Goal: Task Accomplishment & Management: Manage account settings

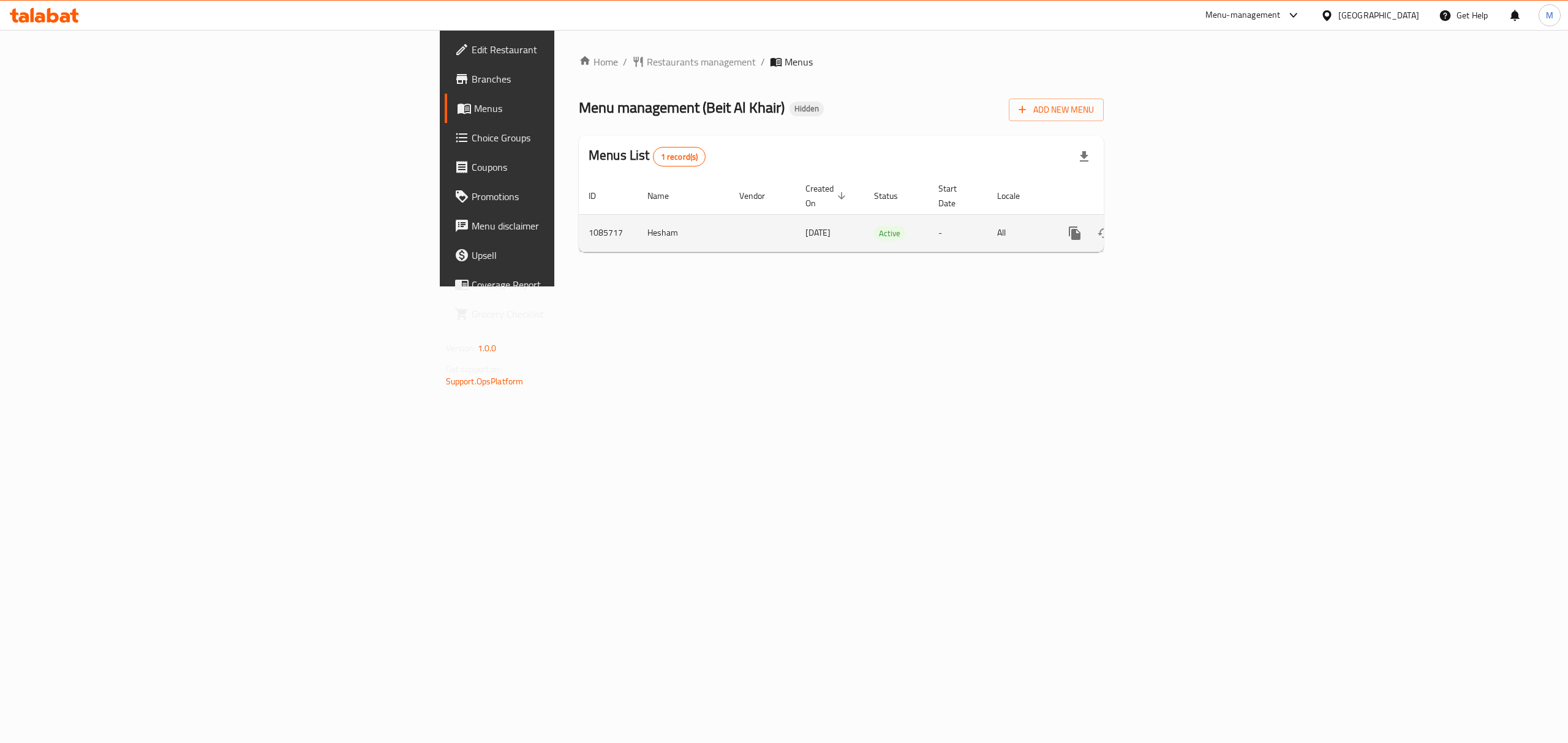
click at [1171, 226] on icon "enhanced table" at bounding box center [1163, 233] width 14 height 14
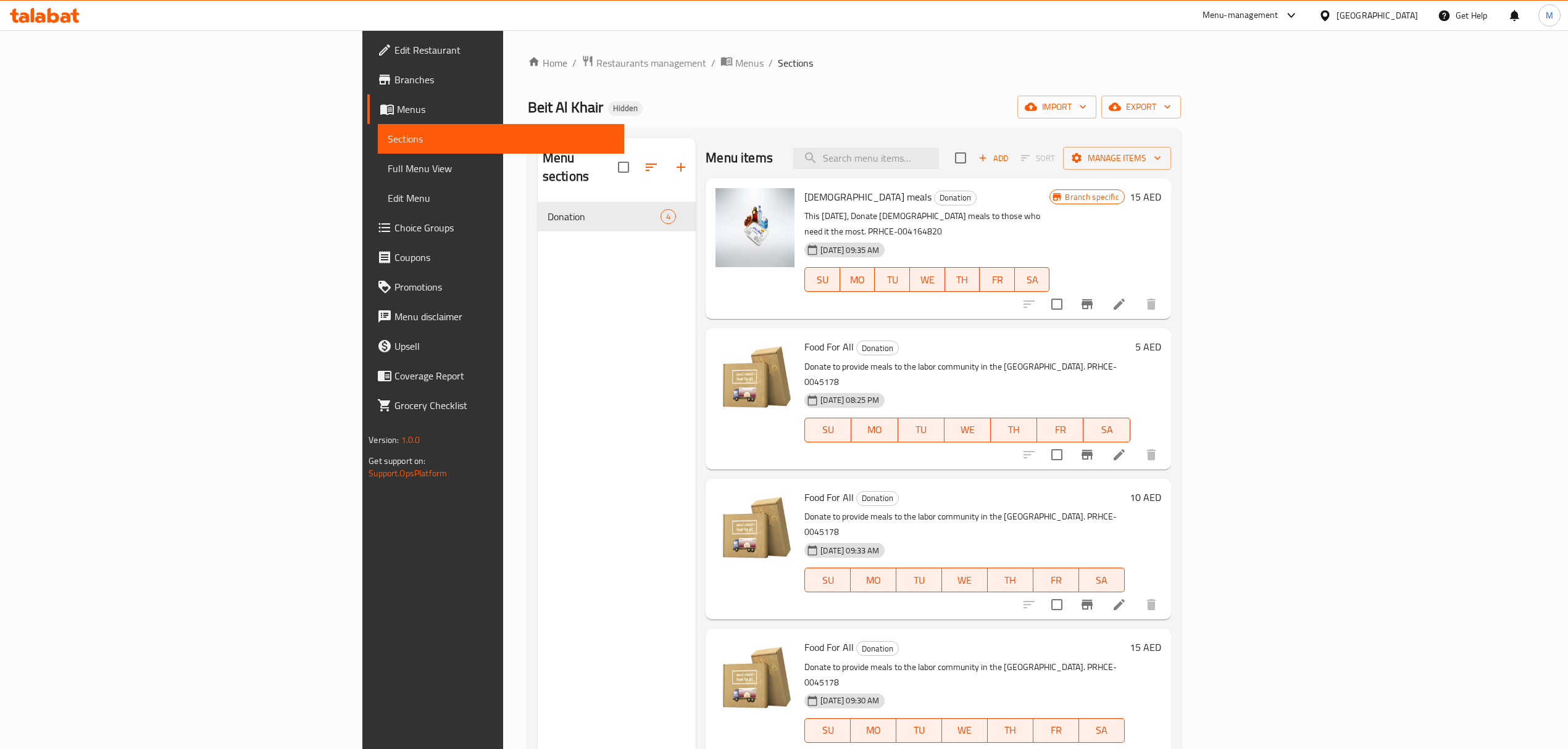
click at [1127, 297] on icon at bounding box center [1119, 304] width 15 height 15
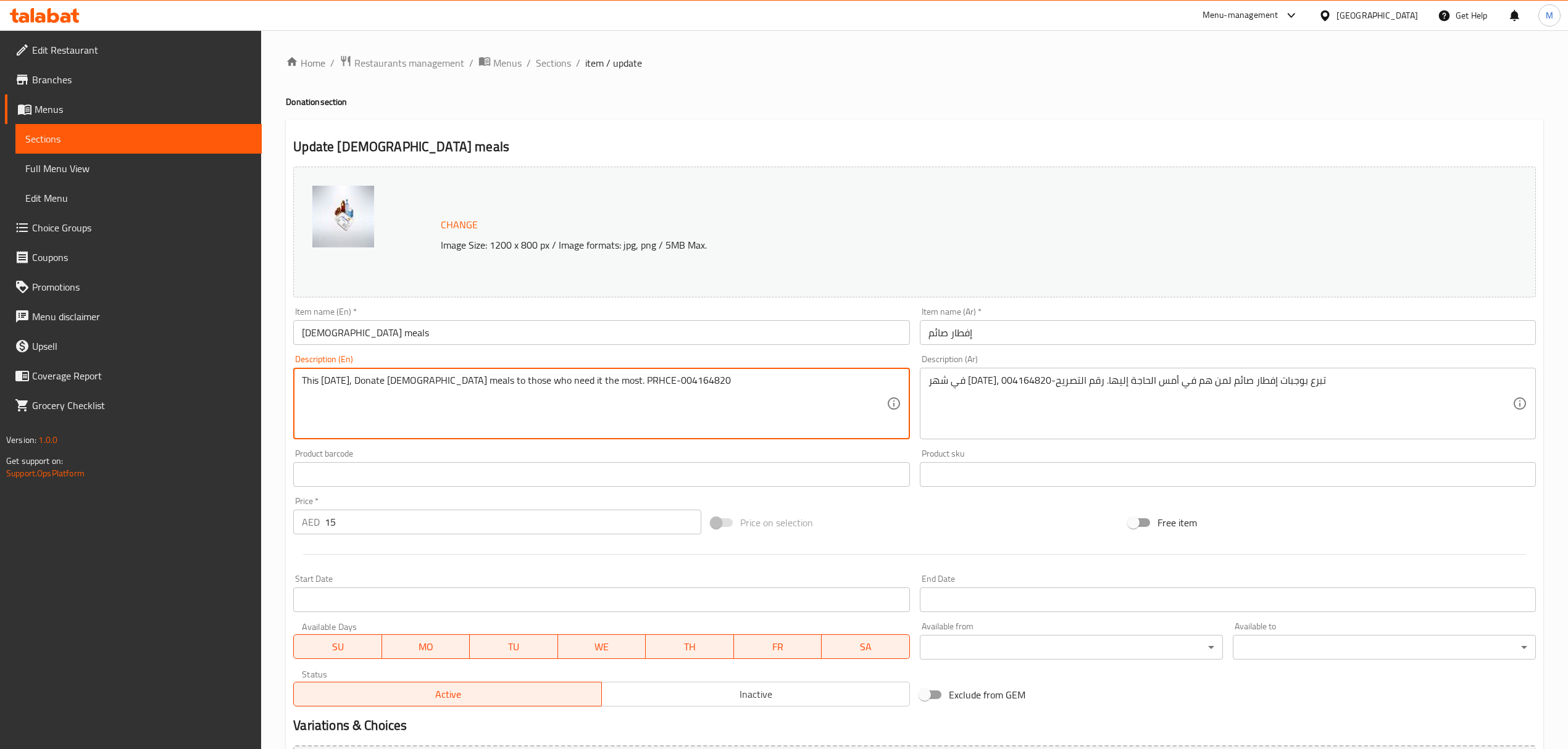
drag, startPoint x: 660, startPoint y: 386, endPoint x: 608, endPoint y: 382, distance: 52.2
paste textarea "816277"
type textarea "This [DATE], Donate [DEMOGRAPHIC_DATA] meals to those who need it the most. PRH…"
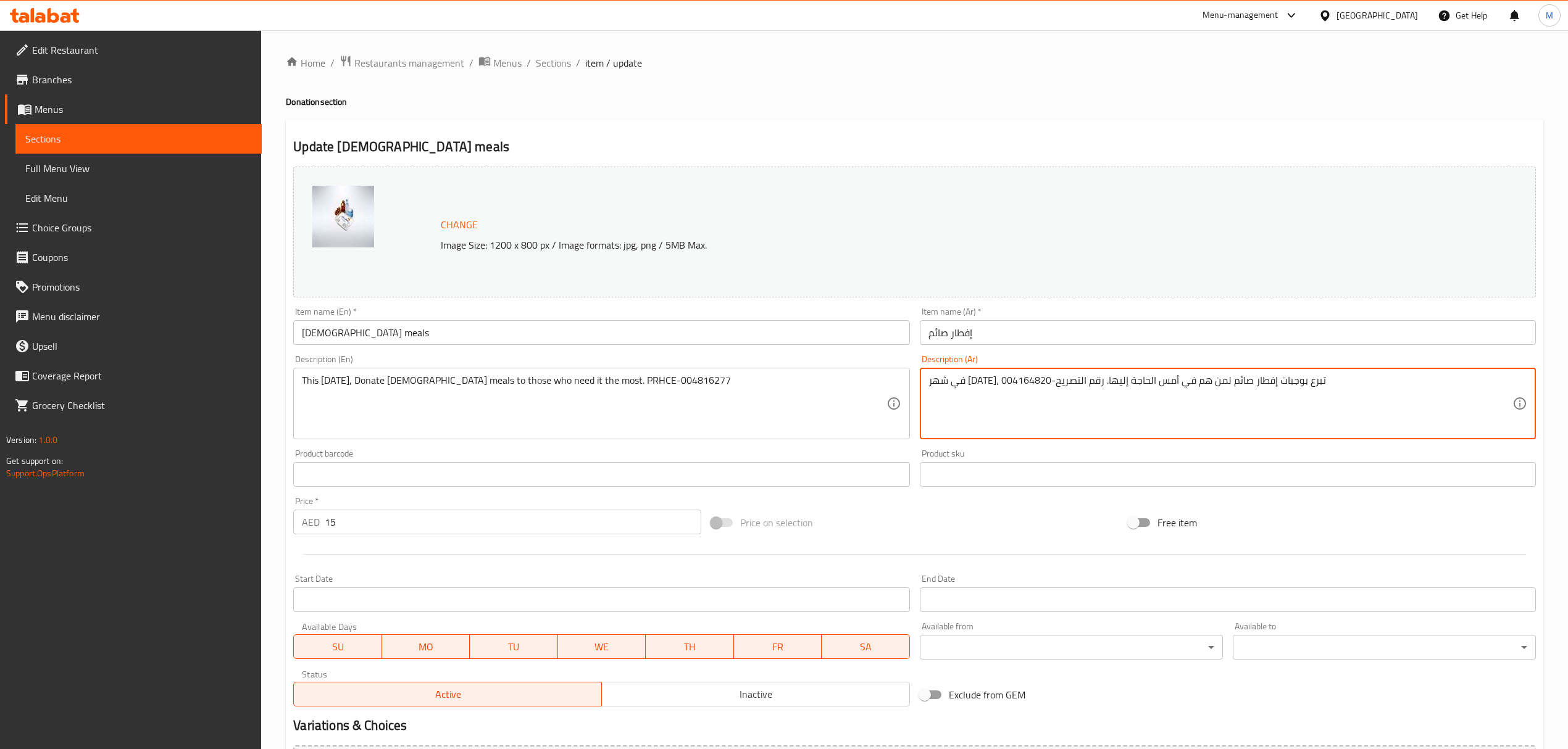
drag, startPoint x: 976, startPoint y: 379, endPoint x: 930, endPoint y: 378, distance: 46.0
click at [930, 378] on textarea "في شهر [DATE]، تبرع بوجبات إفطار صائم لمن هم في أمس الحاجة إليها. رقم التصريح-0…" at bounding box center [1221, 404] width 584 height 59
drag, startPoint x: 927, startPoint y: 378, endPoint x: 976, endPoint y: 379, distance: 49.0
click at [976, 379] on textarea "في شهر [DATE]، تبرع بوجبات إفطار صائم لمن هم في أمس الحاجة إليها. رقم التصريح-0…" at bounding box center [1221, 404] width 584 height 59
paste textarea "816277"
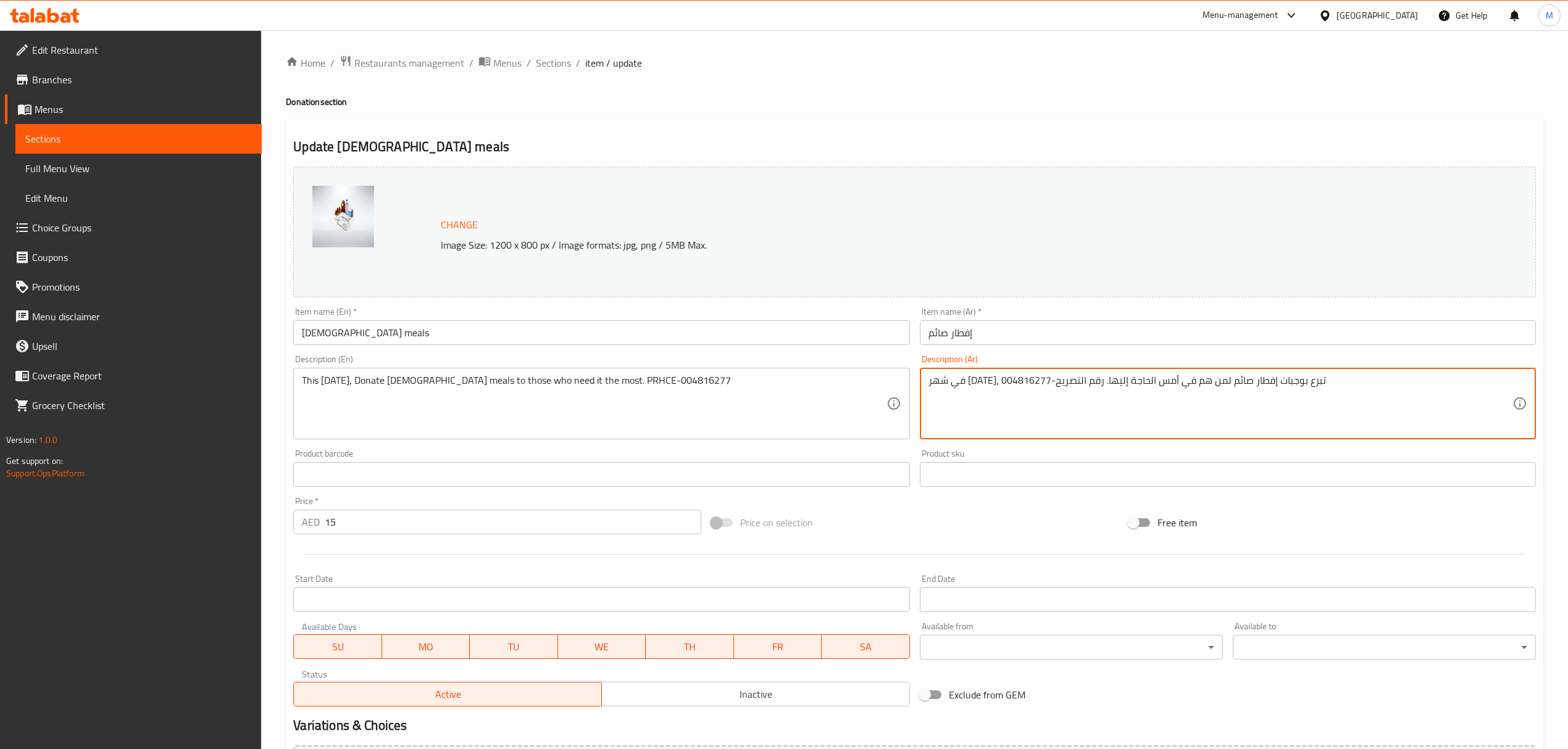
scroll to position [140, 0]
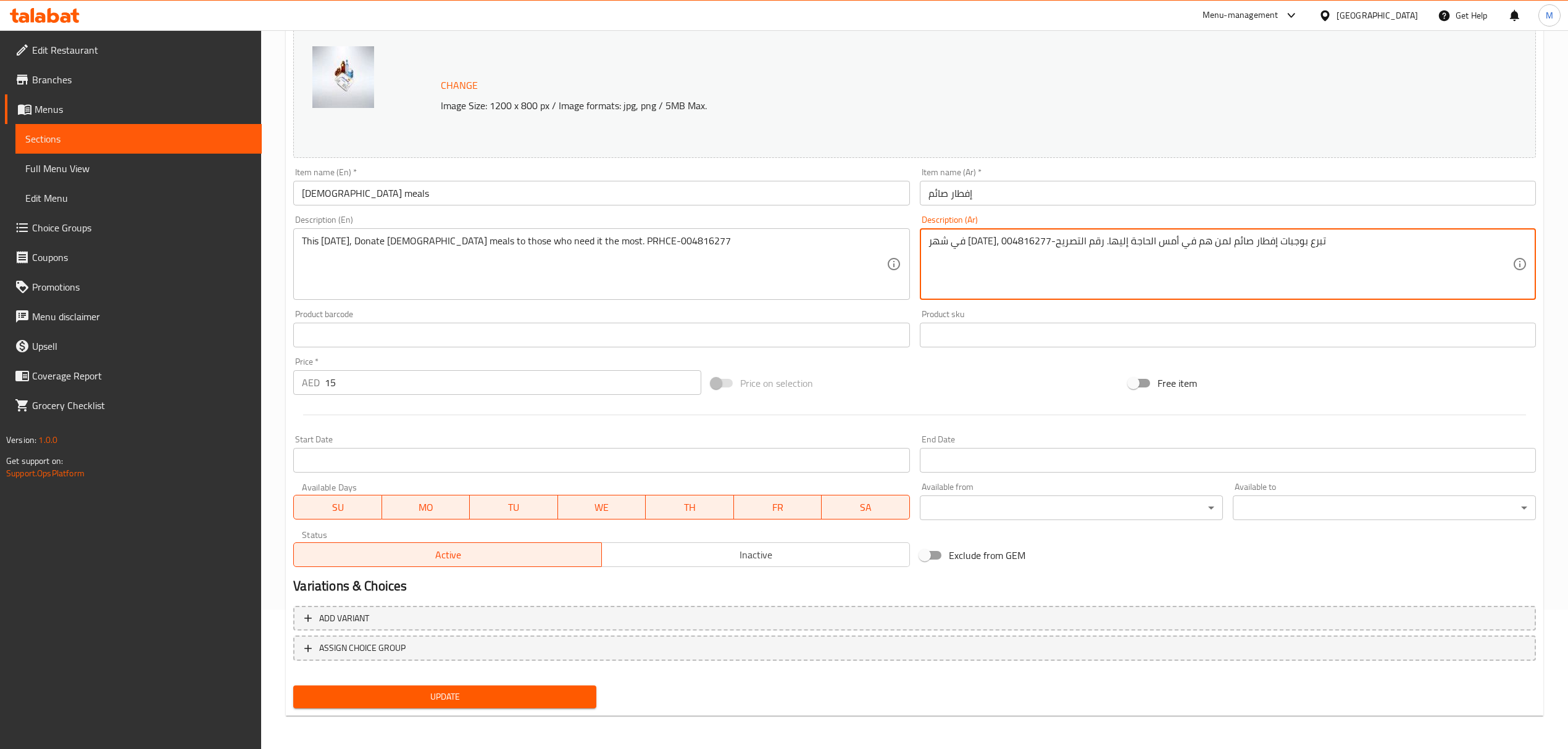
type textarea "في شهر [DATE]، تبرع بوجبات إفطار صائم لمن هم في أمس الحاجة إليها. رقم التصريح-0…"
click at [495, 699] on span "Update" at bounding box center [445, 697] width 283 height 15
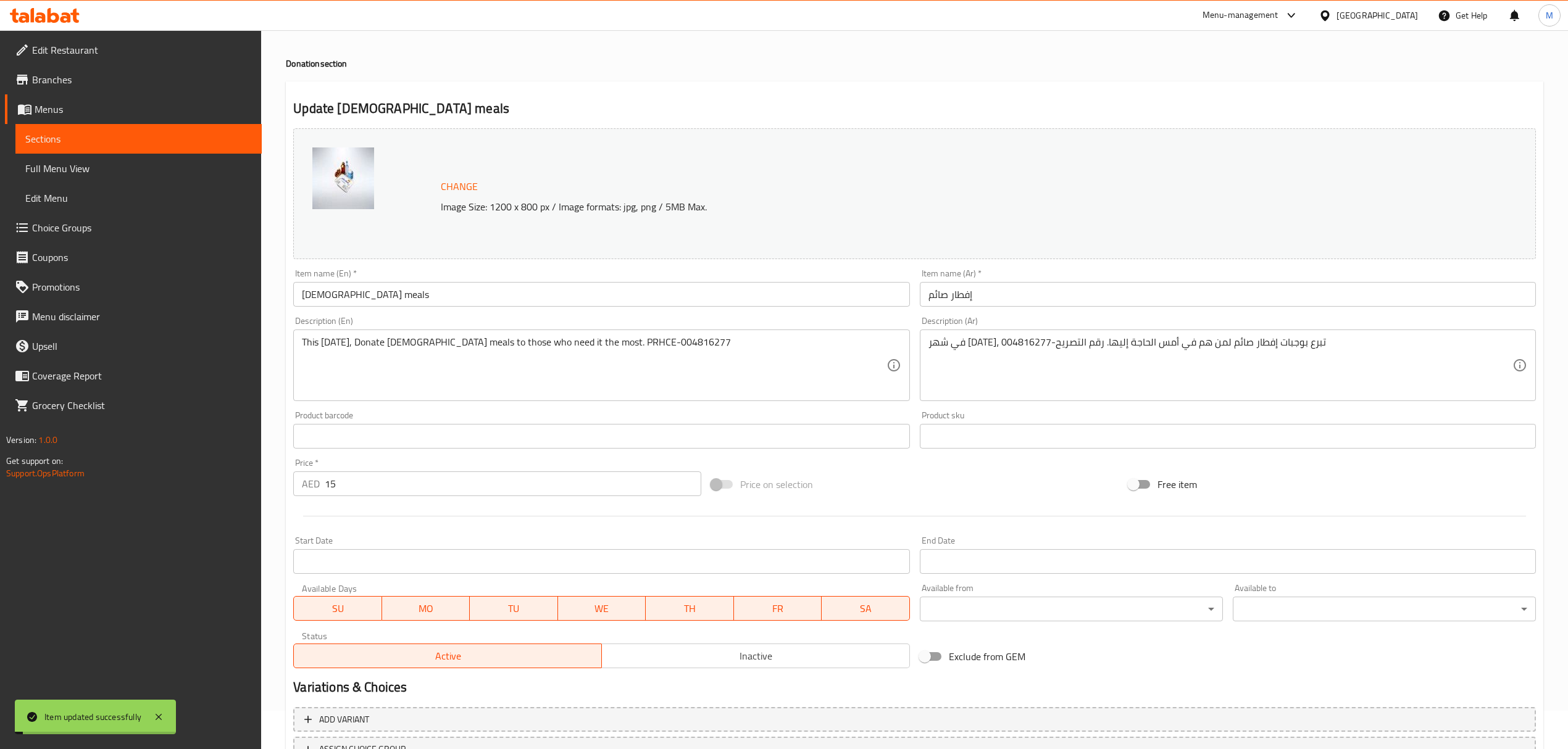
scroll to position [0, 0]
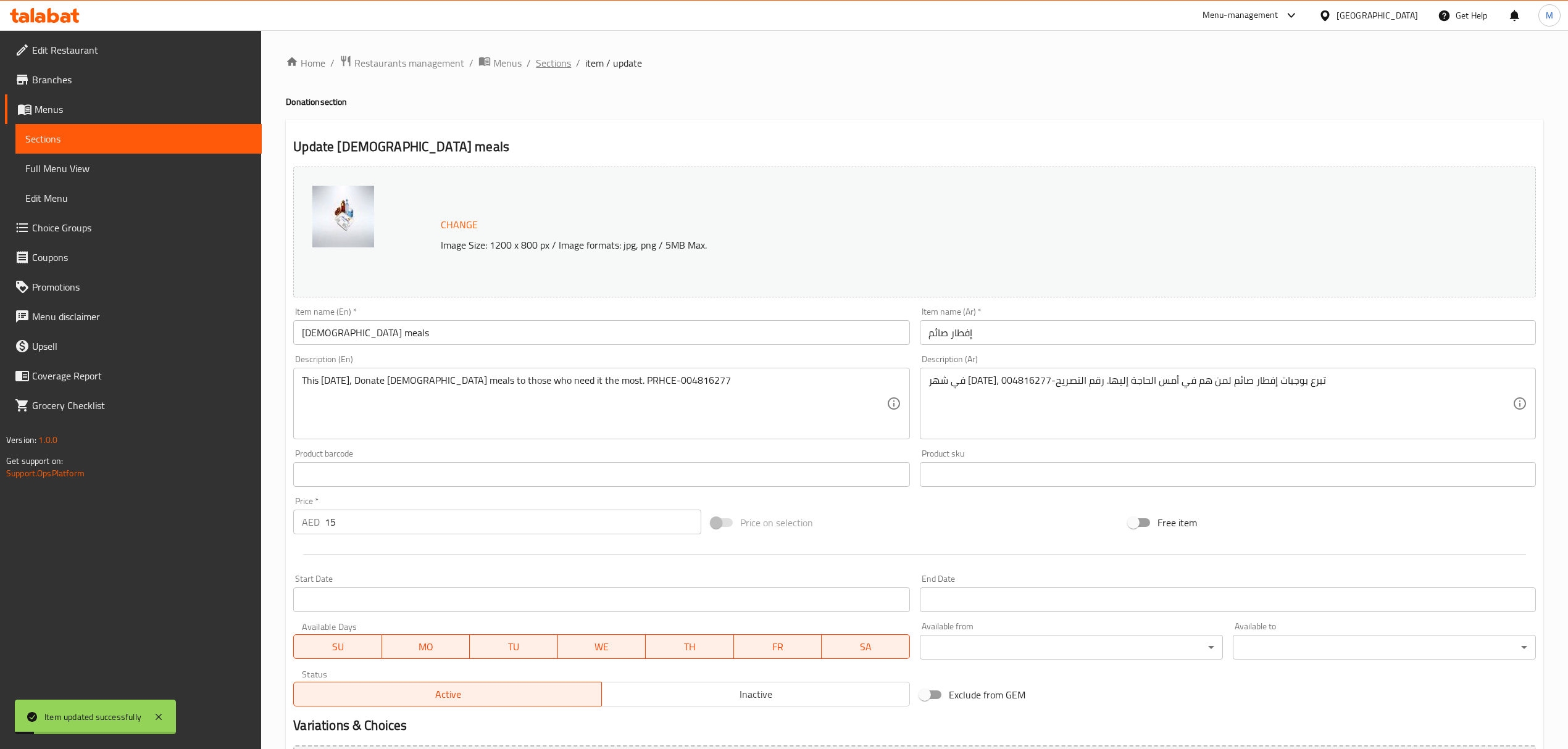
click at [554, 62] on span "Sections" at bounding box center [553, 63] width 35 height 15
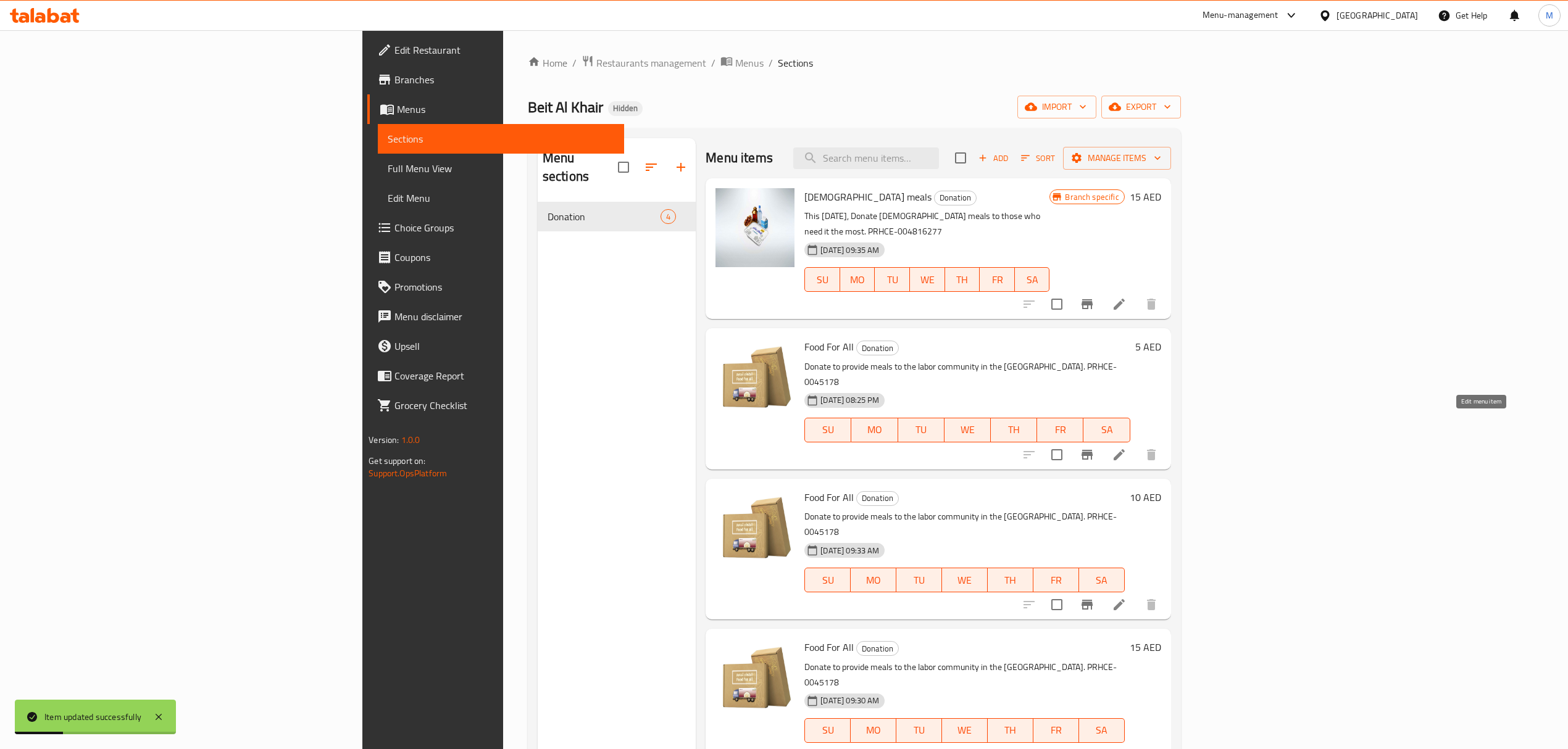
click at [1136, 444] on li at bounding box center [1119, 455] width 34 height 22
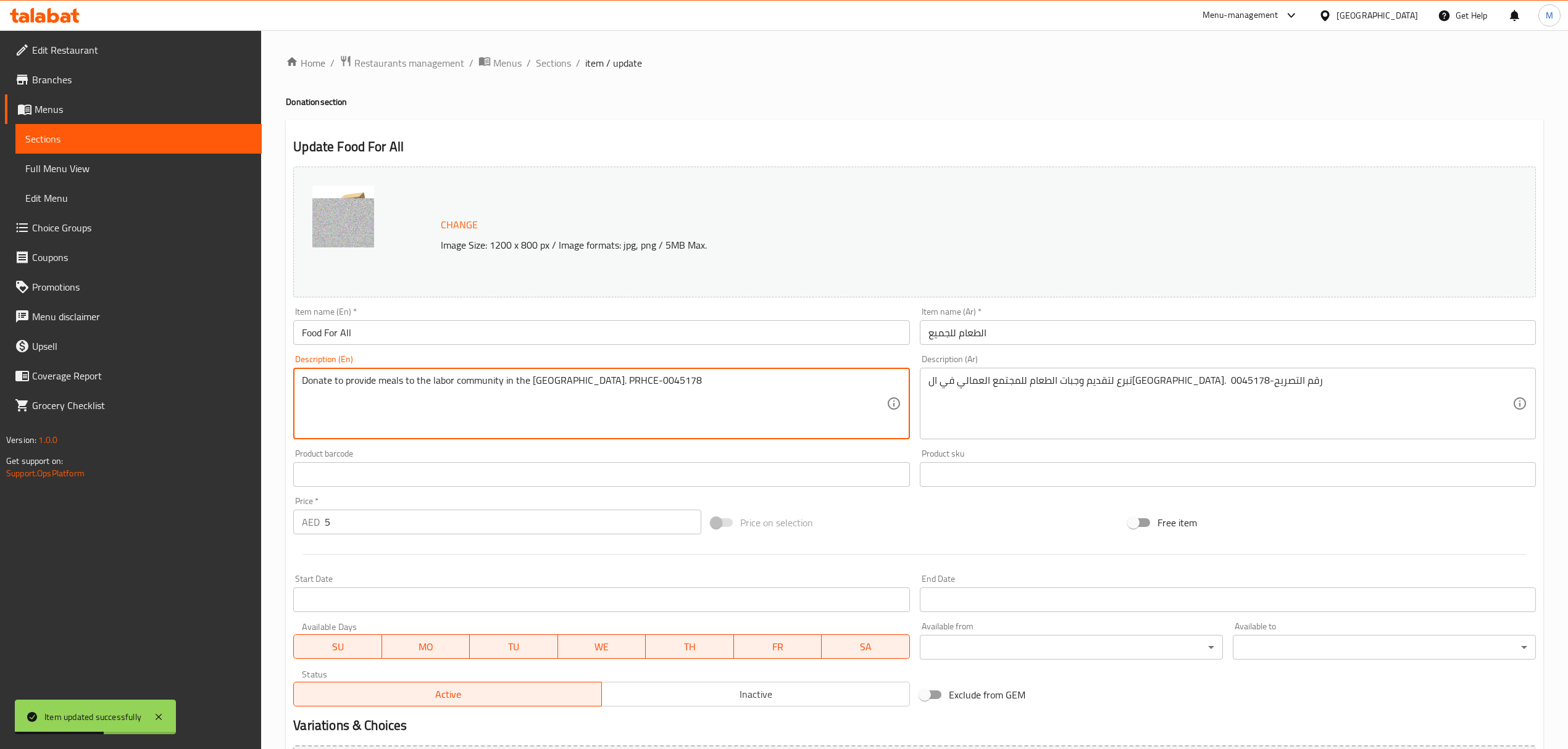
drag, startPoint x: 627, startPoint y: 384, endPoint x: 585, endPoint y: 384, distance: 42.0
paste textarea "816277"
type textarea "Donate to provide meals to the labor community in the [GEOGRAPHIC_DATA]. PRHCE-…"
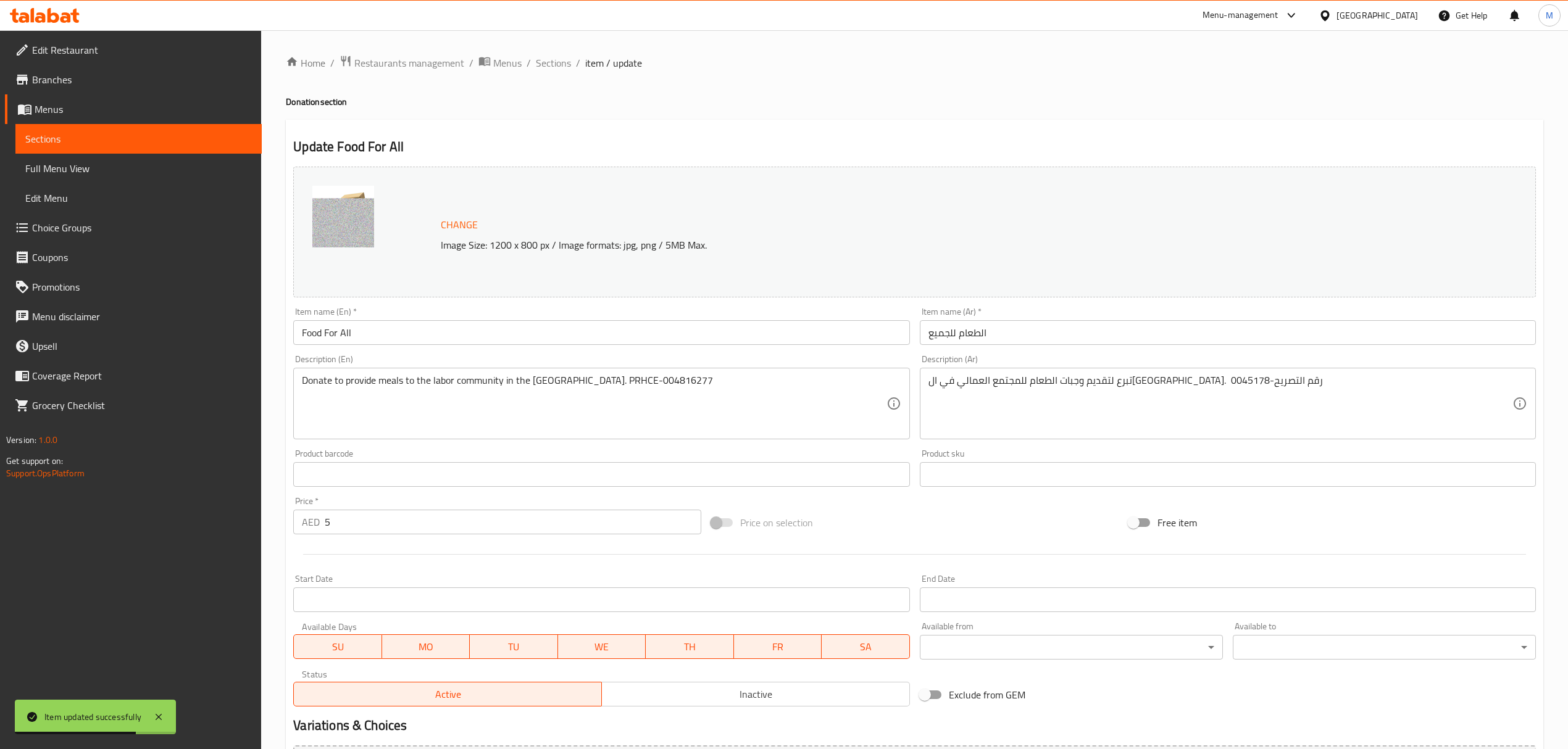
drag, startPoint x: 927, startPoint y: 382, endPoint x: 966, endPoint y: 382, distance: 39.0
click at [966, 382] on div "تبرع لتقديم وجبات الطعام للمجتمع العمالي في ال[GEOGRAPHIC_DATA]. رقم التصريح-00…" at bounding box center [1228, 404] width 616 height 71
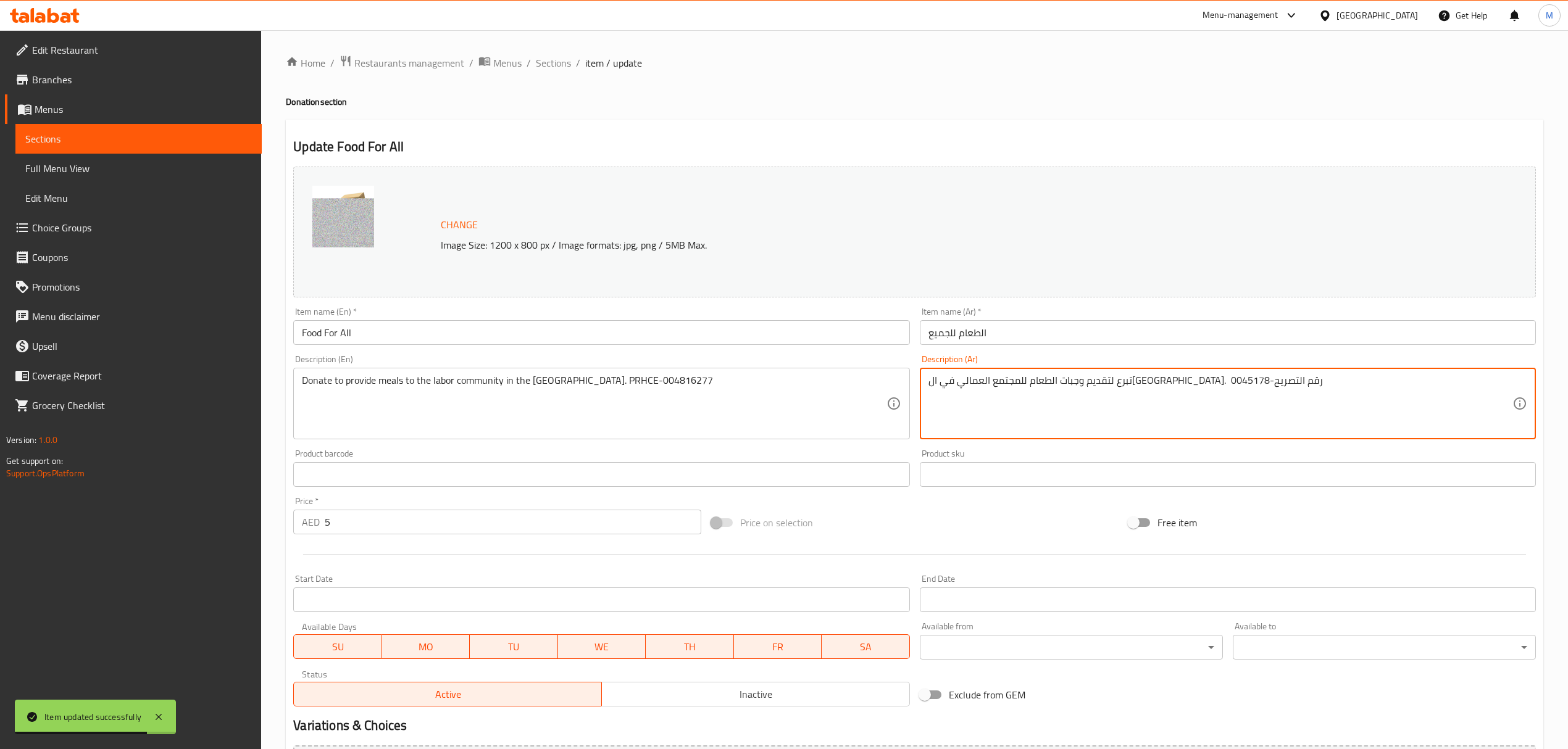
drag, startPoint x: 966, startPoint y: 382, endPoint x: 945, endPoint y: 382, distance: 21.0
click at [945, 382] on textarea "تبرع لتقديم وجبات الطعام للمجتمع العمالي في ال[GEOGRAPHIC_DATA]. رقم التصريح-00…" at bounding box center [1221, 404] width 584 height 59
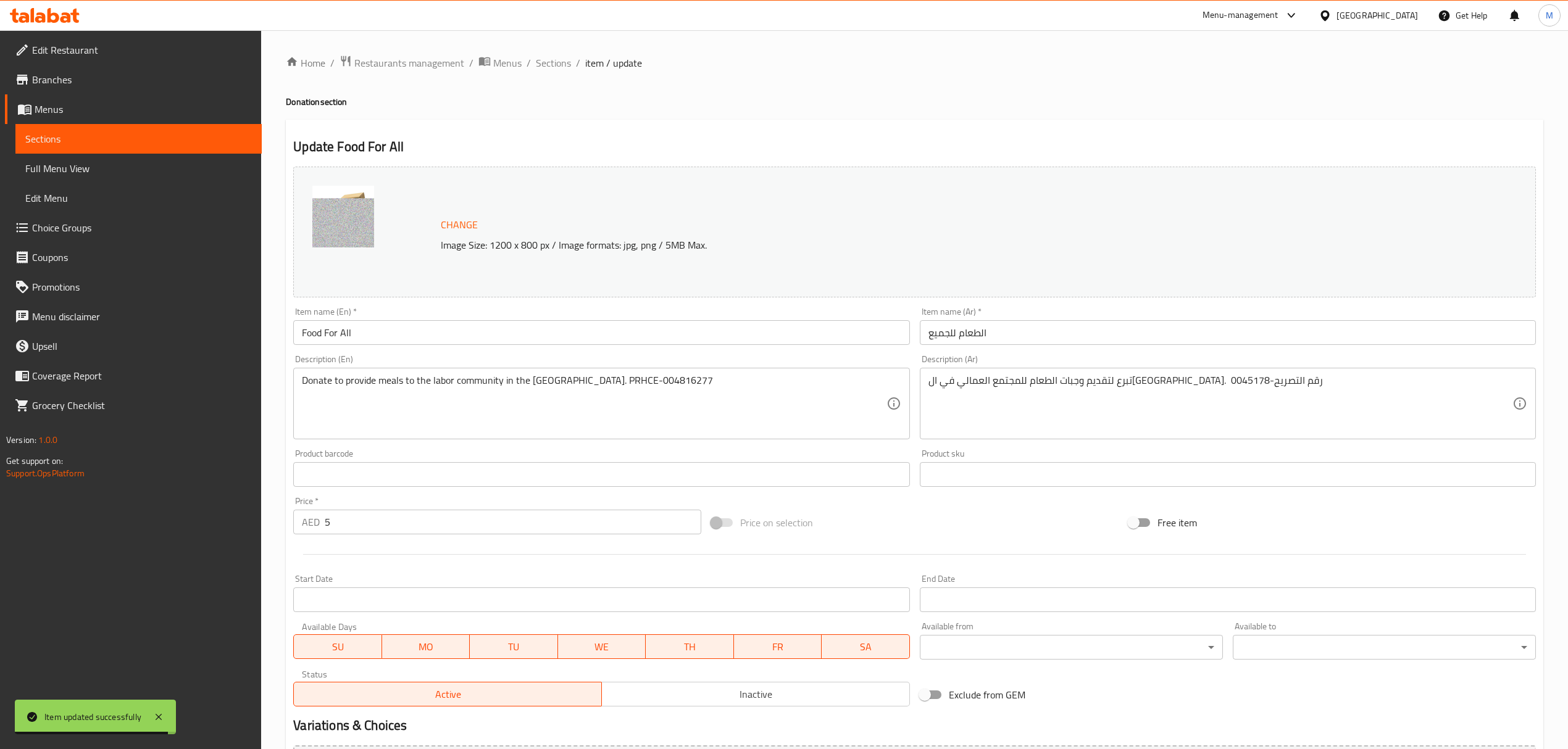
drag, startPoint x: 927, startPoint y: 378, endPoint x: 961, endPoint y: 382, distance: 34.2
click at [961, 382] on div "تبرع لتقديم وجبات الطعام للمجتمع العمالي في ال[GEOGRAPHIC_DATA]. رقم التصريح-00…" at bounding box center [1228, 404] width 616 height 71
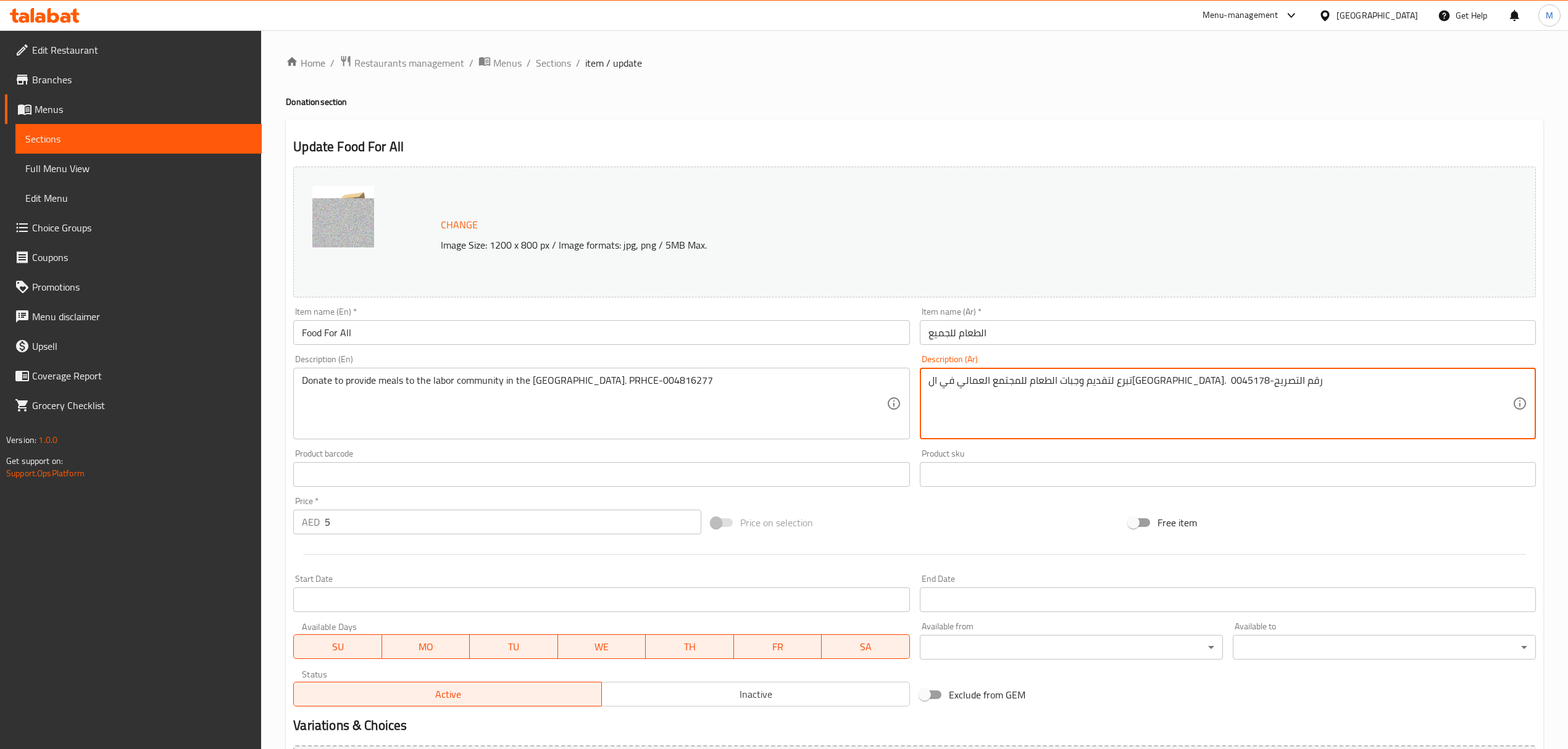
click at [946, 383] on textarea "تبرع لتقديم وجبات الطعام للمجتمع العمالي في ال[GEOGRAPHIC_DATA]. رقم التصريح-00…" at bounding box center [1221, 404] width 584 height 59
click at [939, 380] on textarea "تبرع لتقديم وجبات الطعام للمجتمع العمالي في ال[GEOGRAPHIC_DATA]. رقم التصريح-00…" at bounding box center [1221, 404] width 584 height 59
paste textarea "816277"
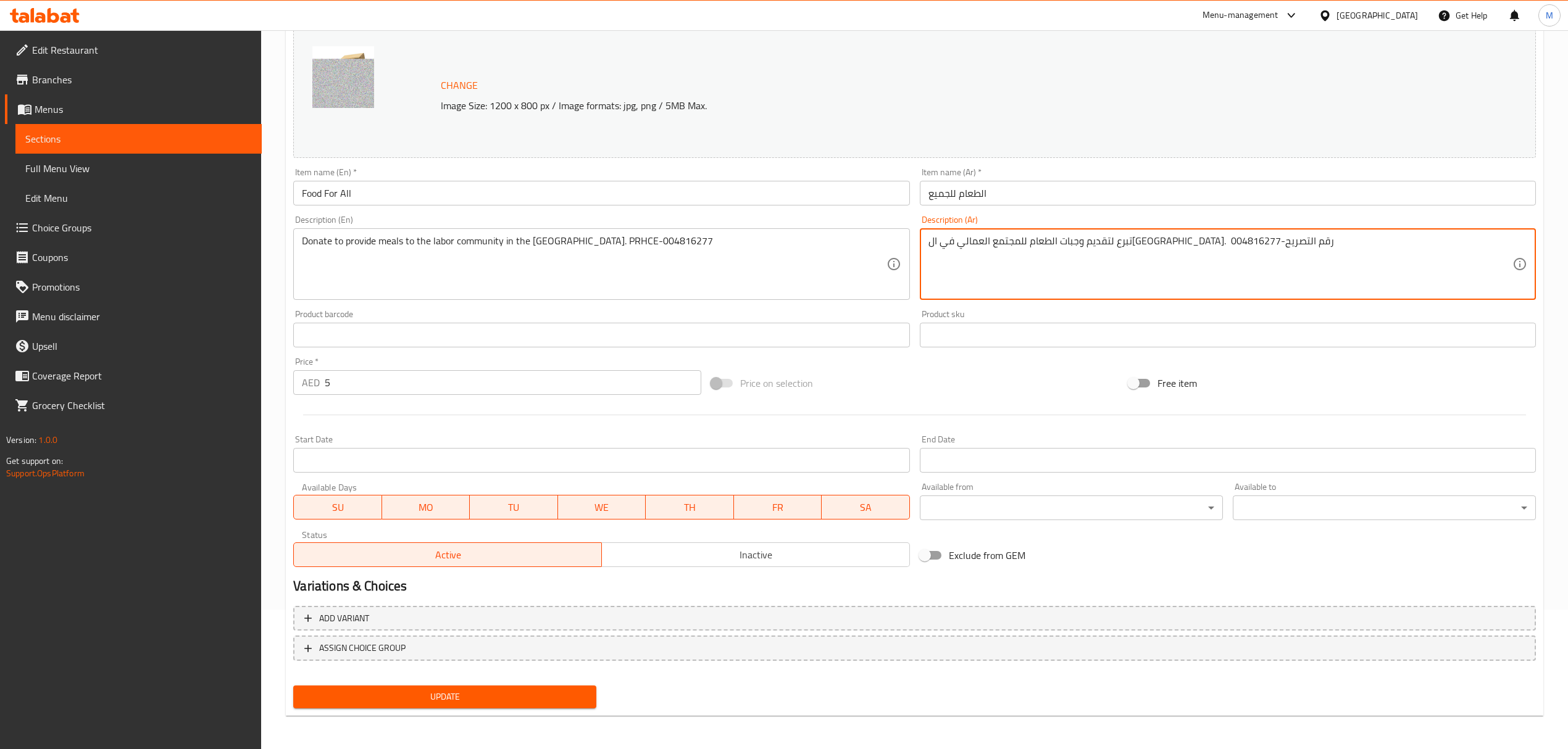
type textarea "تبرع لتقديم وجبات الطعام للمجتمع العمالي في ال[GEOGRAPHIC_DATA]. رقم التصريح-00…"
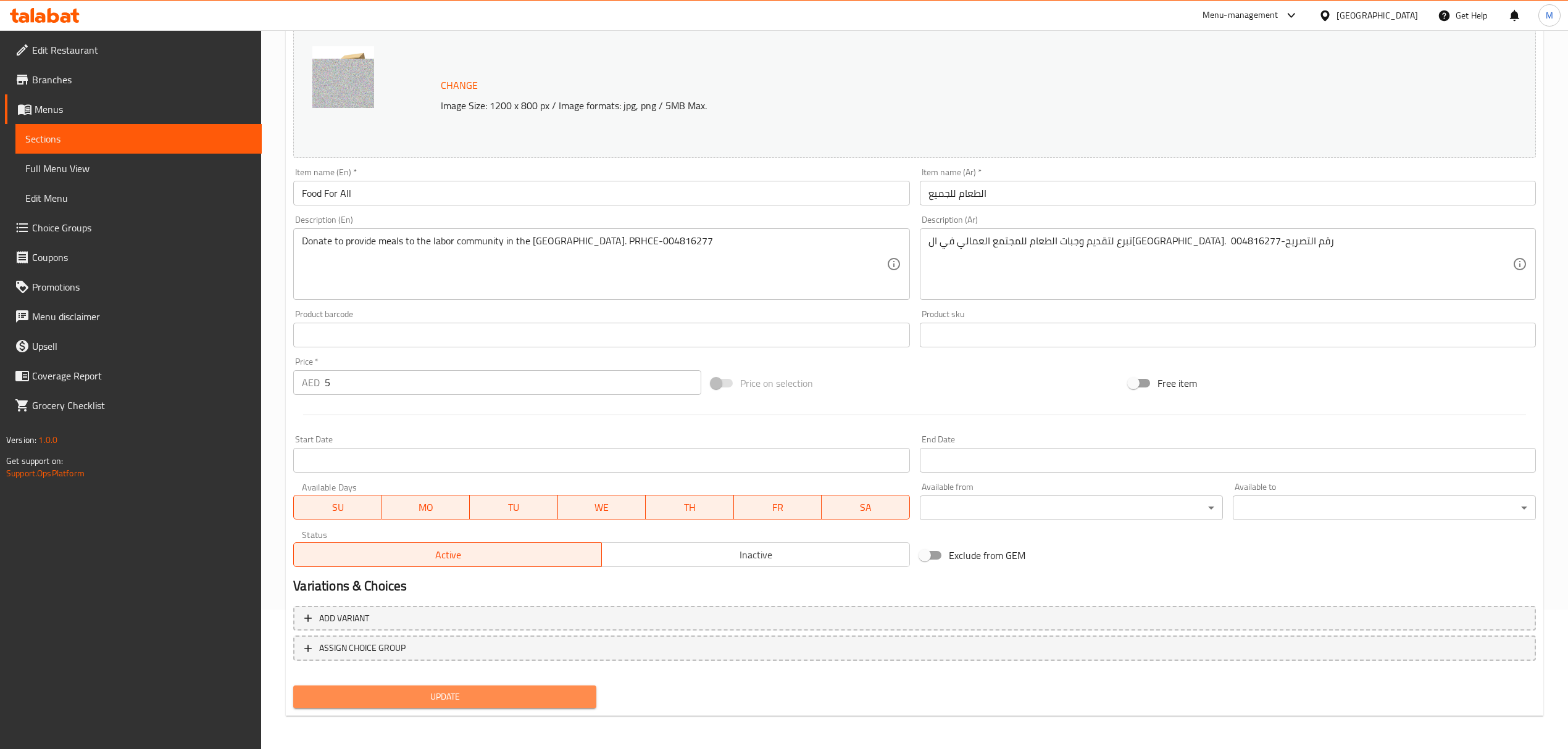
click at [477, 699] on span "Update" at bounding box center [445, 697] width 283 height 15
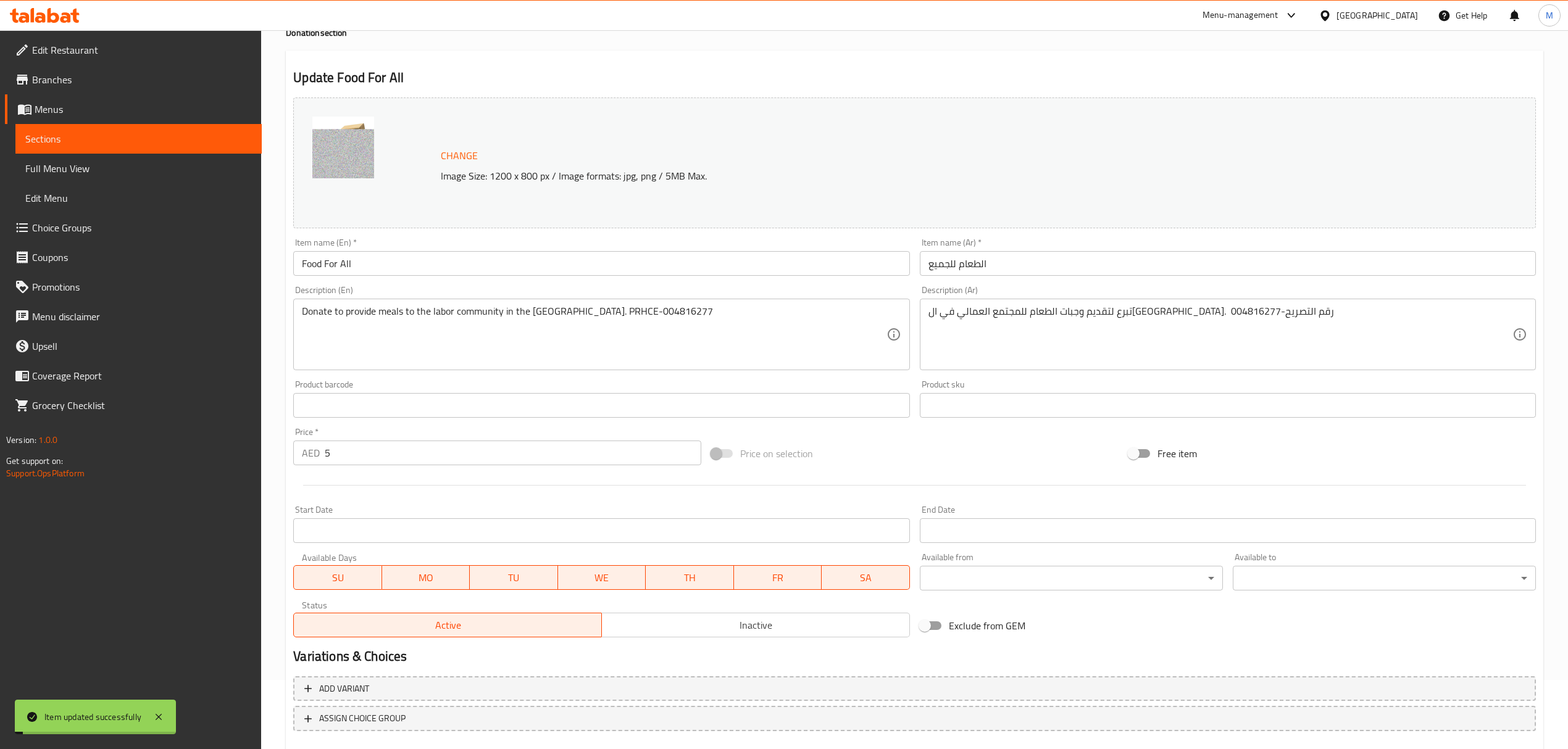
scroll to position [0, 0]
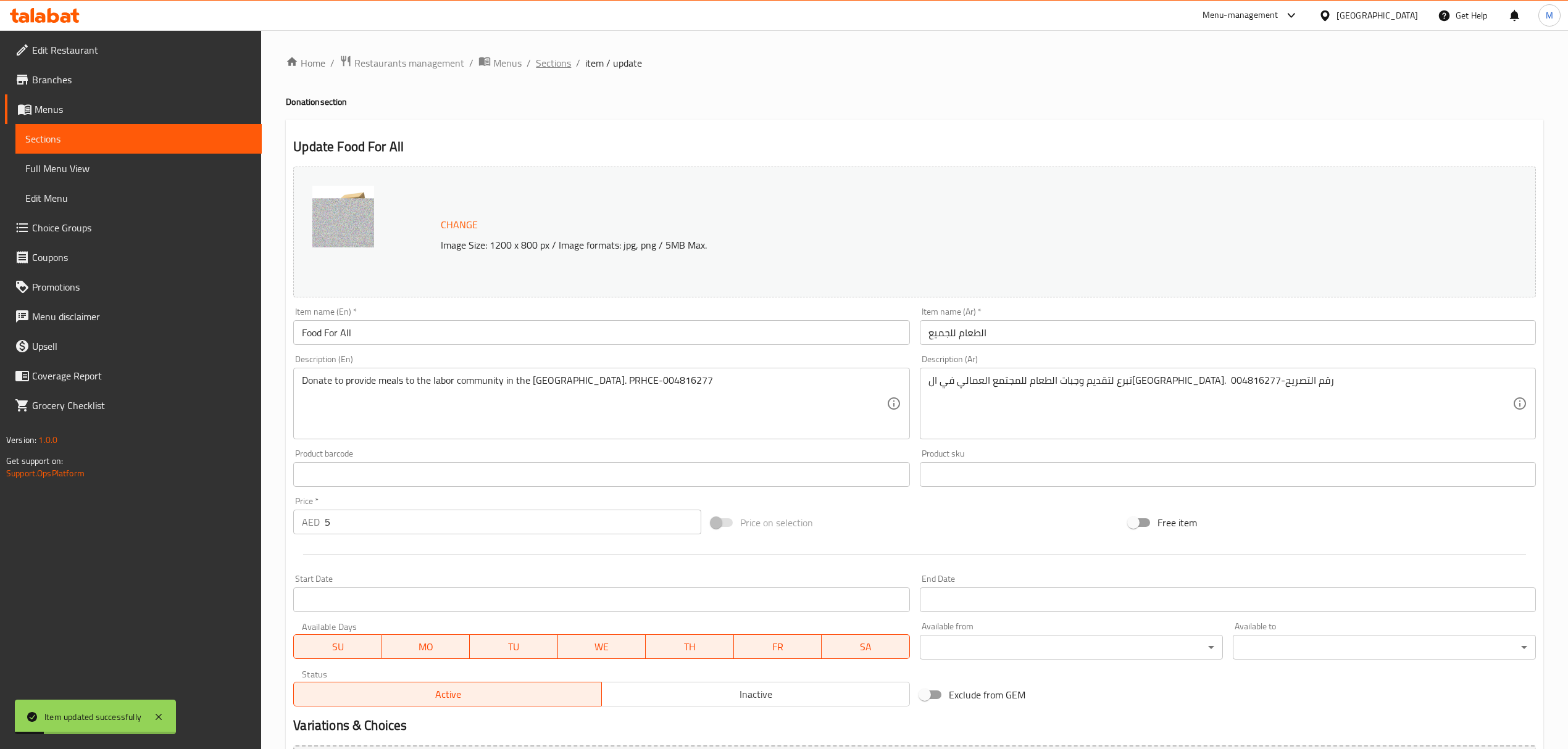
click at [566, 64] on span "Sections" at bounding box center [553, 63] width 35 height 15
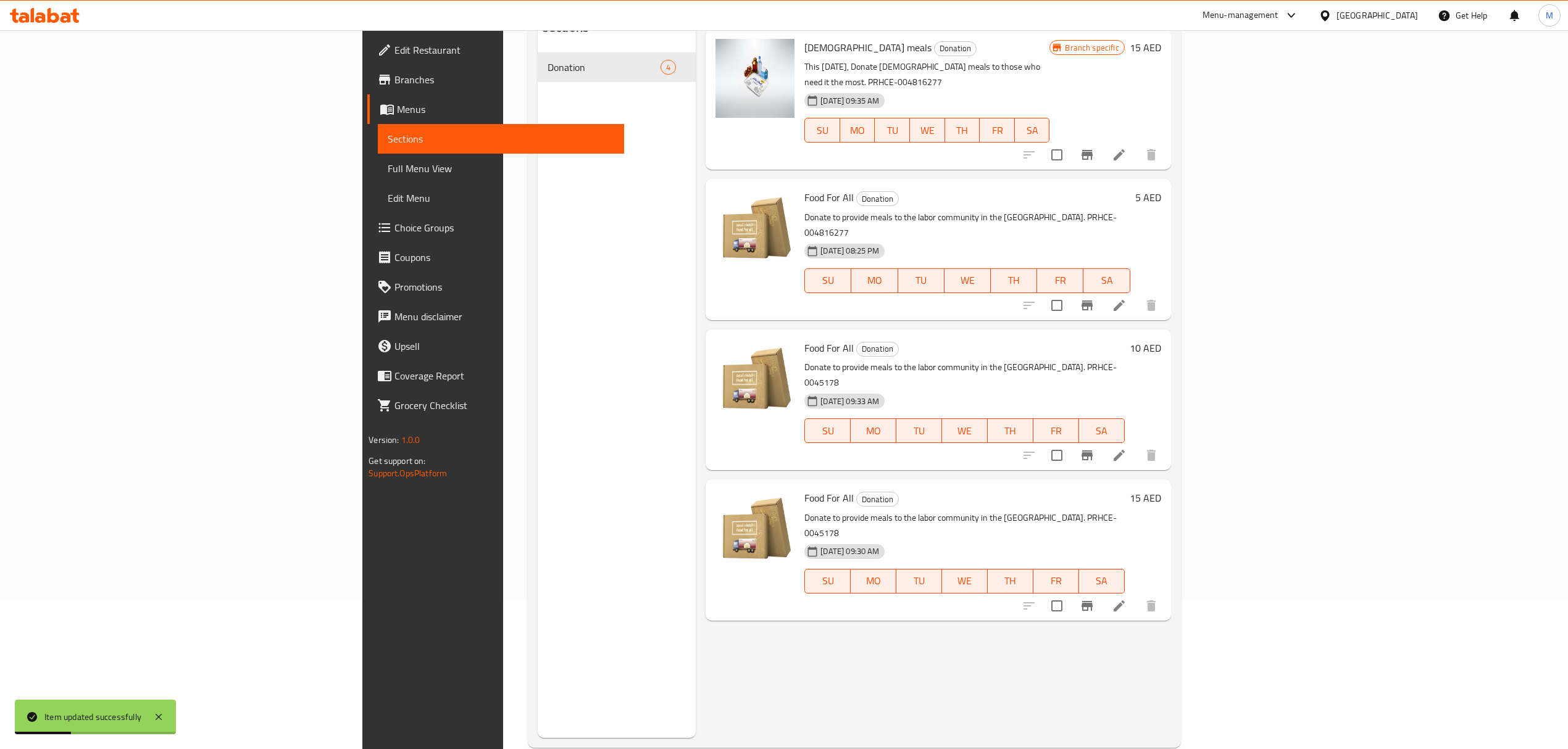
scroll to position [164, 0]
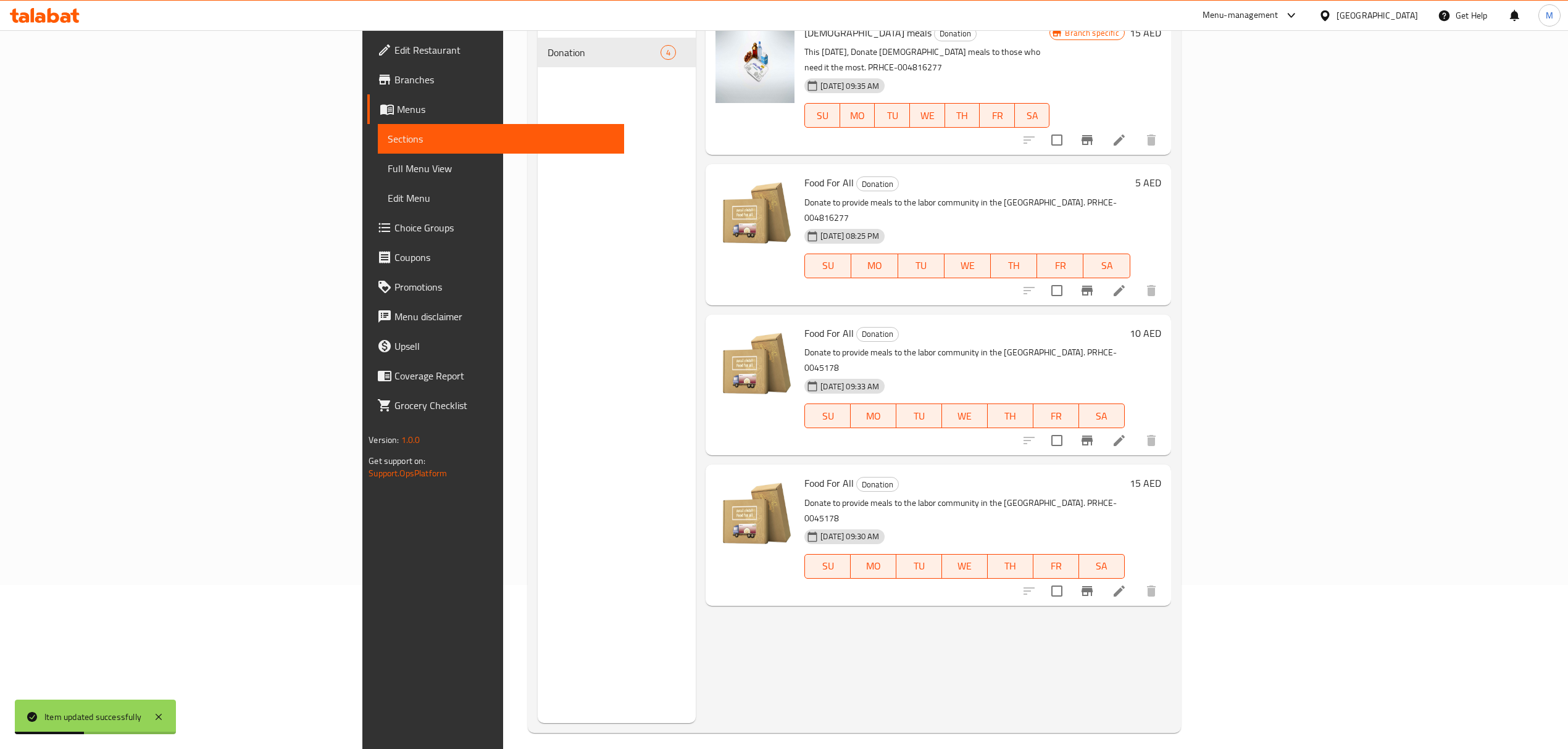
click at [1127, 433] on icon at bounding box center [1119, 441] width 15 height 15
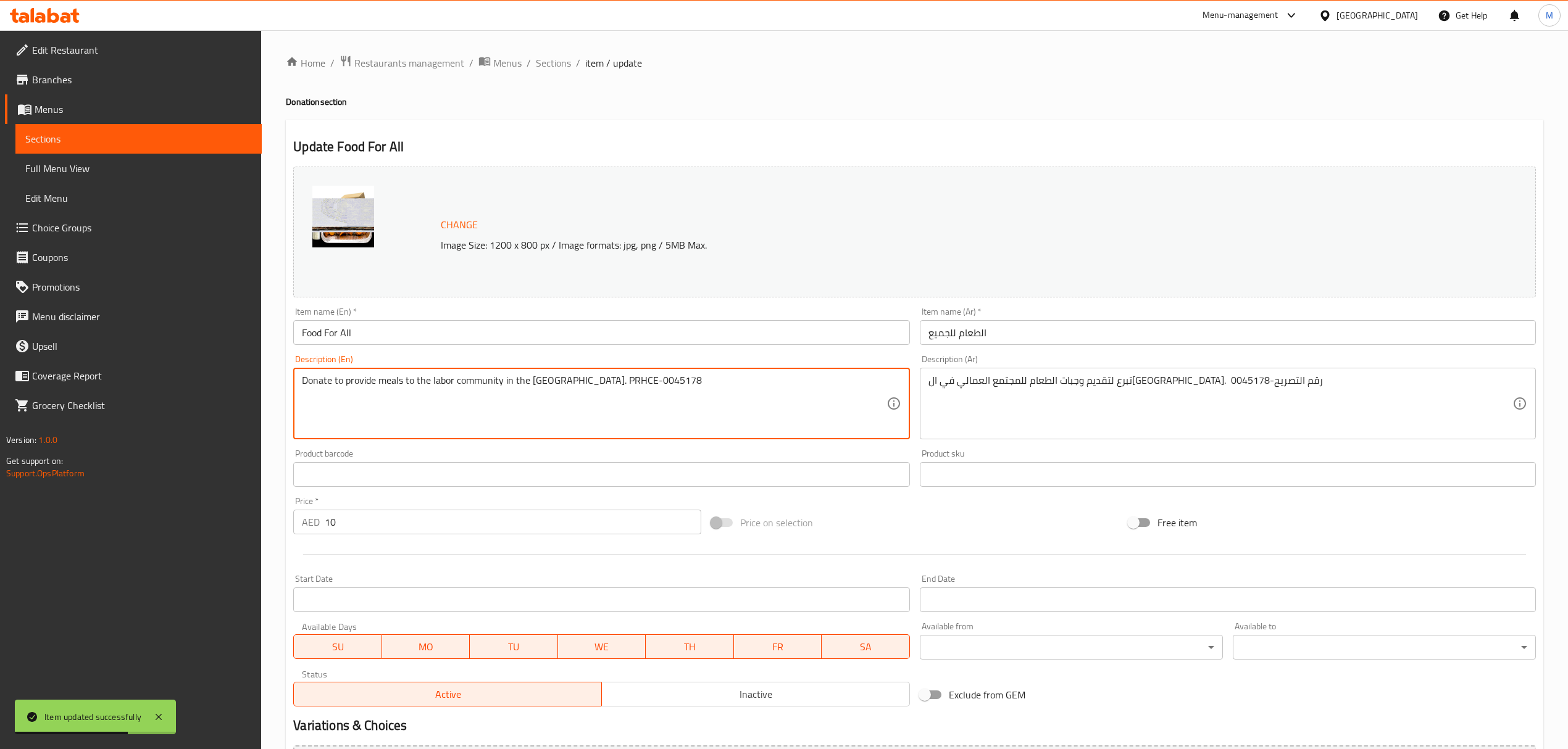
drag, startPoint x: 635, startPoint y: 385, endPoint x: 585, endPoint y: 381, distance: 50.2
paste textarea "816277"
type textarea "Donate to provide meals to the labor community in the [GEOGRAPHIC_DATA]. PRHCE-…"
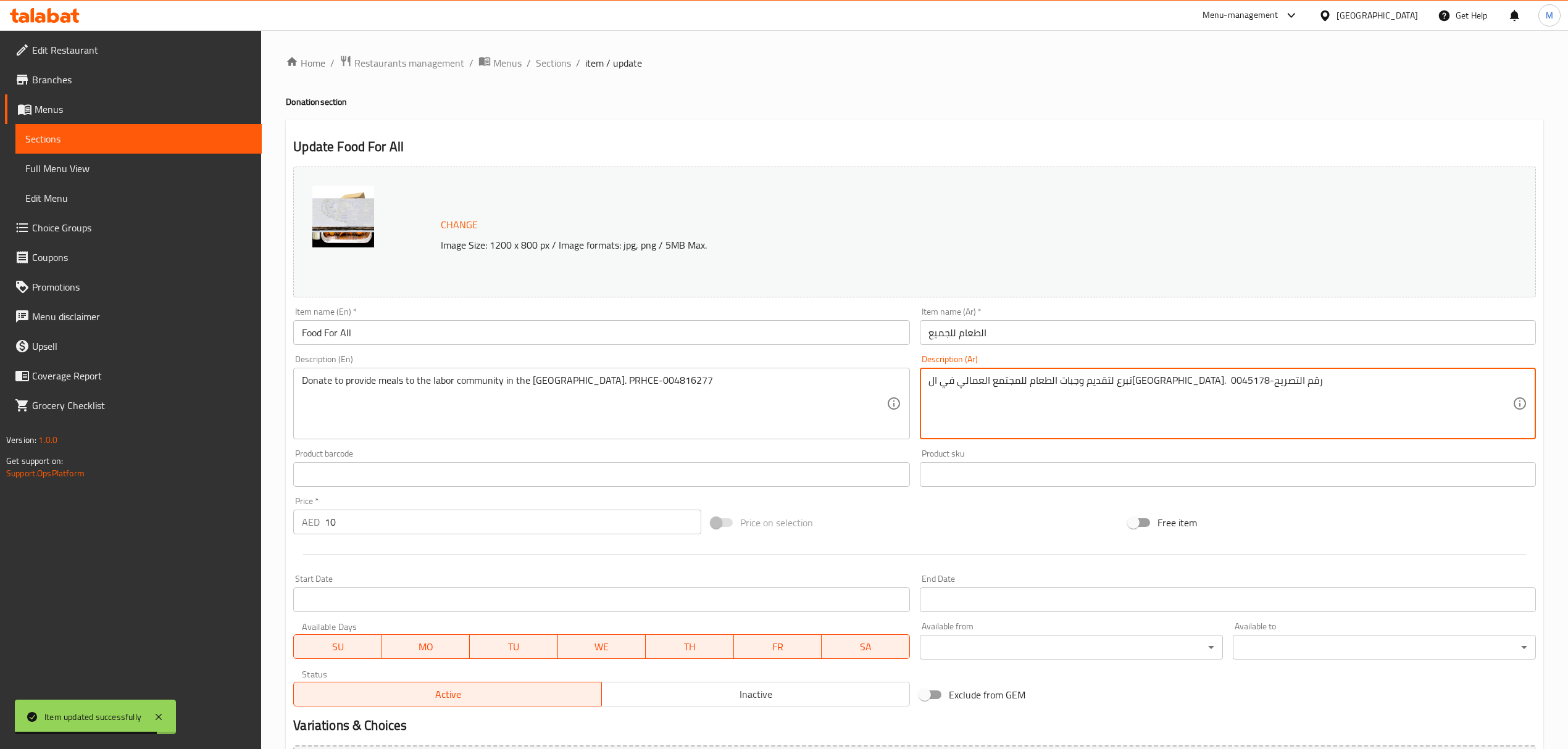
click at [946, 382] on textarea "تبرع لتقديم وجبات الطعام للمجتمع العمالي في ال[GEOGRAPHIC_DATA]. رقم التصريح-00…" at bounding box center [1221, 404] width 584 height 59
paste textarea "816277"
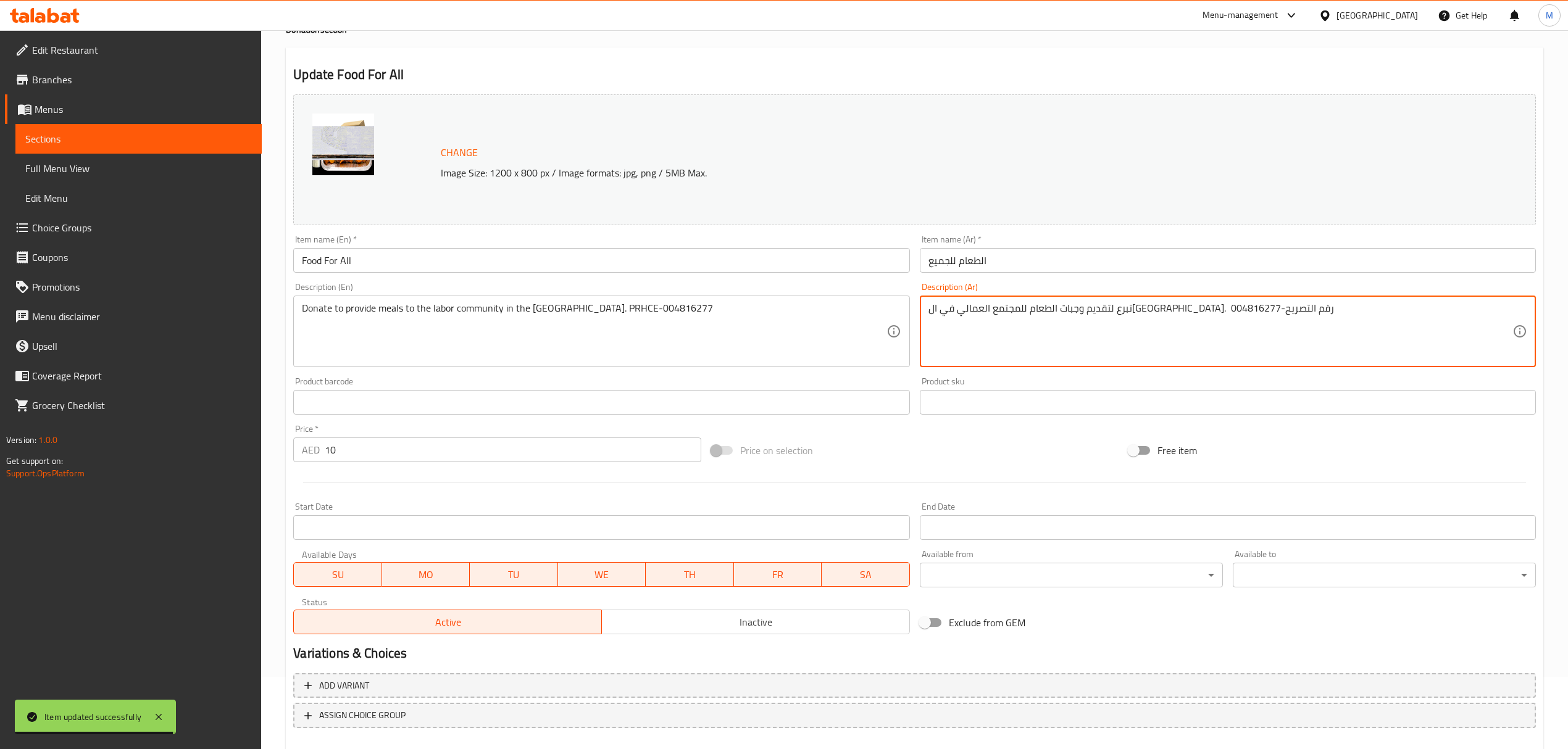
scroll to position [140, 0]
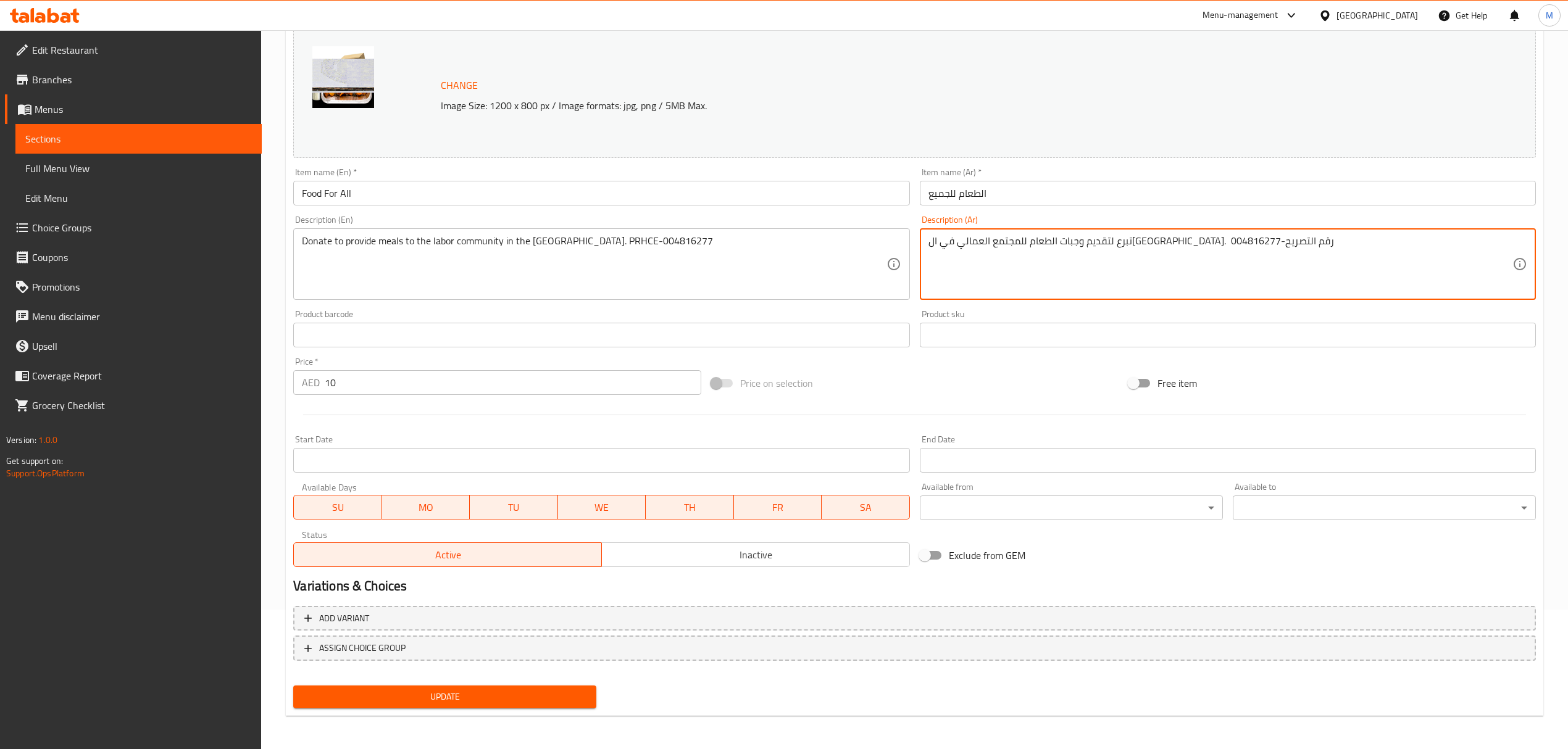
type textarea "تبرع لتقديم وجبات الطعام للمجتمع العمالي في ال[GEOGRAPHIC_DATA]. رقم التصريح-00…"
click at [495, 694] on span "Update" at bounding box center [445, 697] width 283 height 15
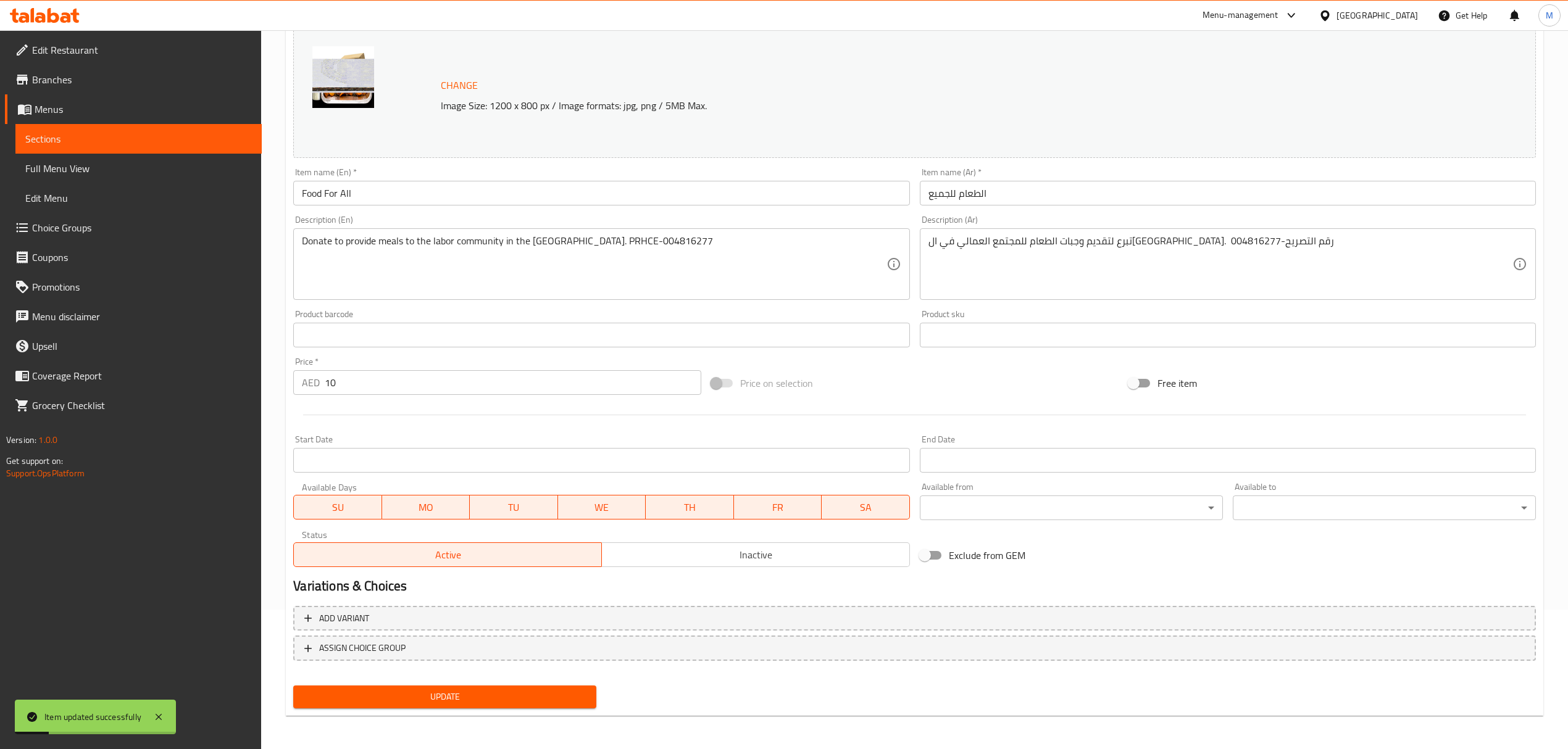
click at [459, 690] on span "Update" at bounding box center [445, 697] width 283 height 15
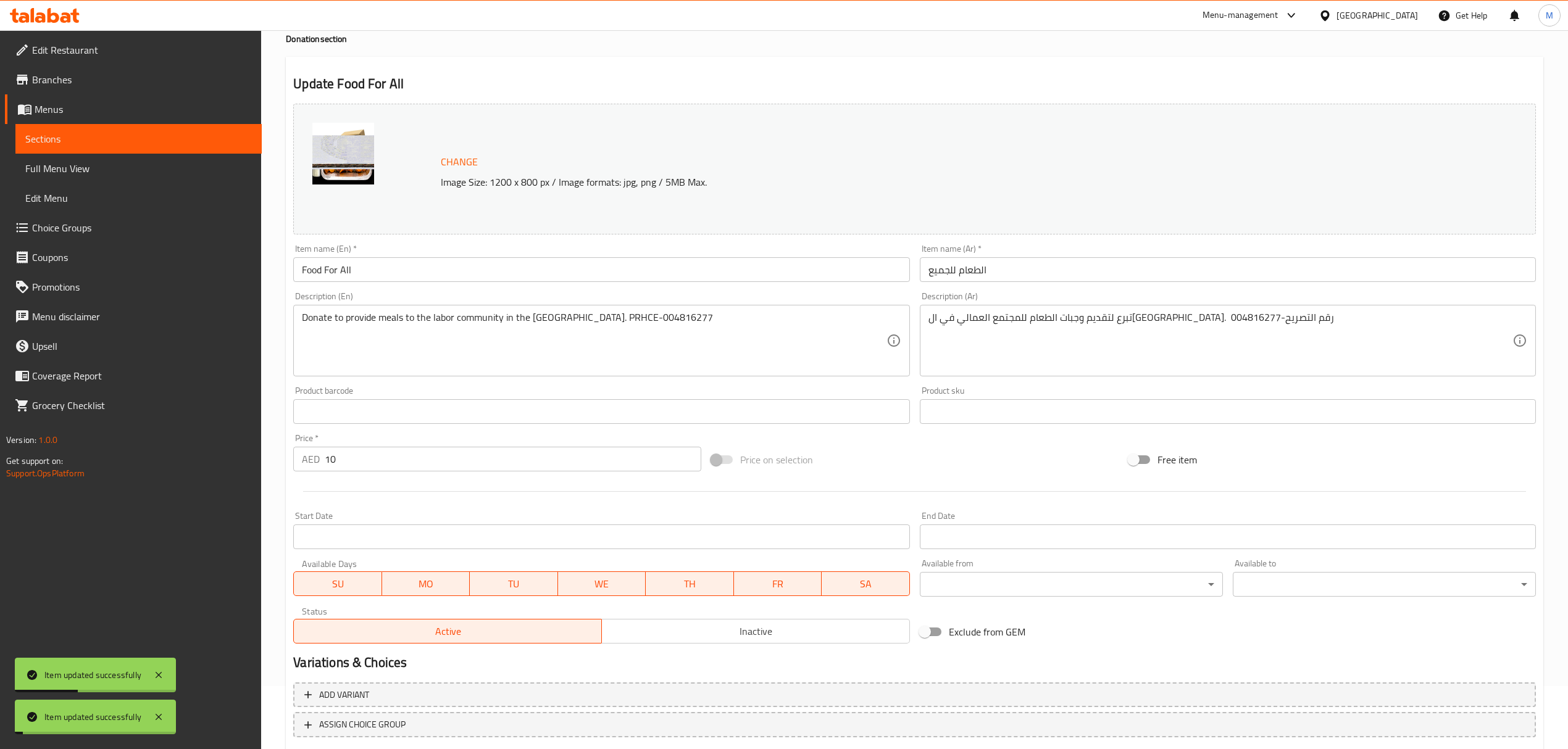
scroll to position [0, 0]
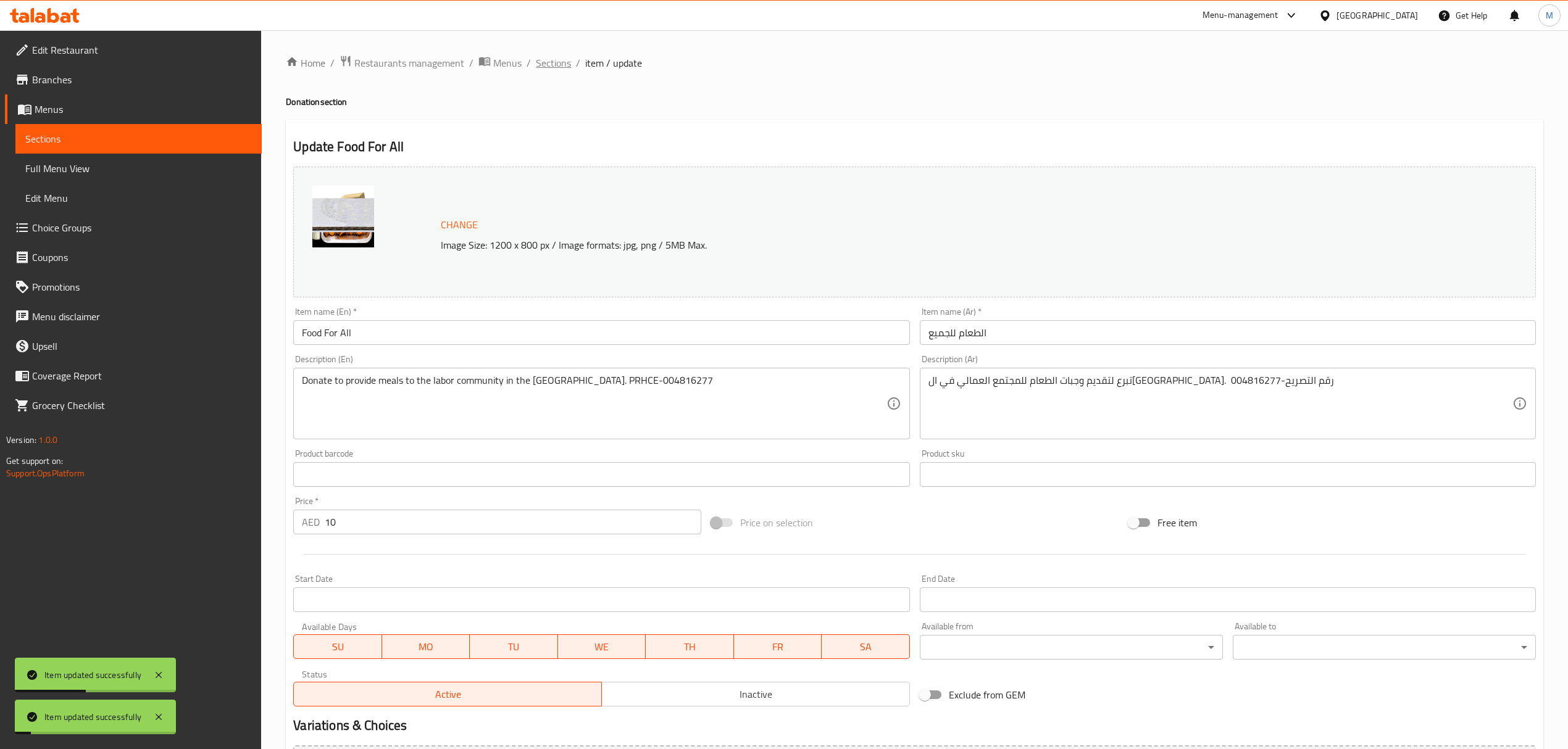
click at [562, 69] on span "Sections" at bounding box center [553, 63] width 35 height 15
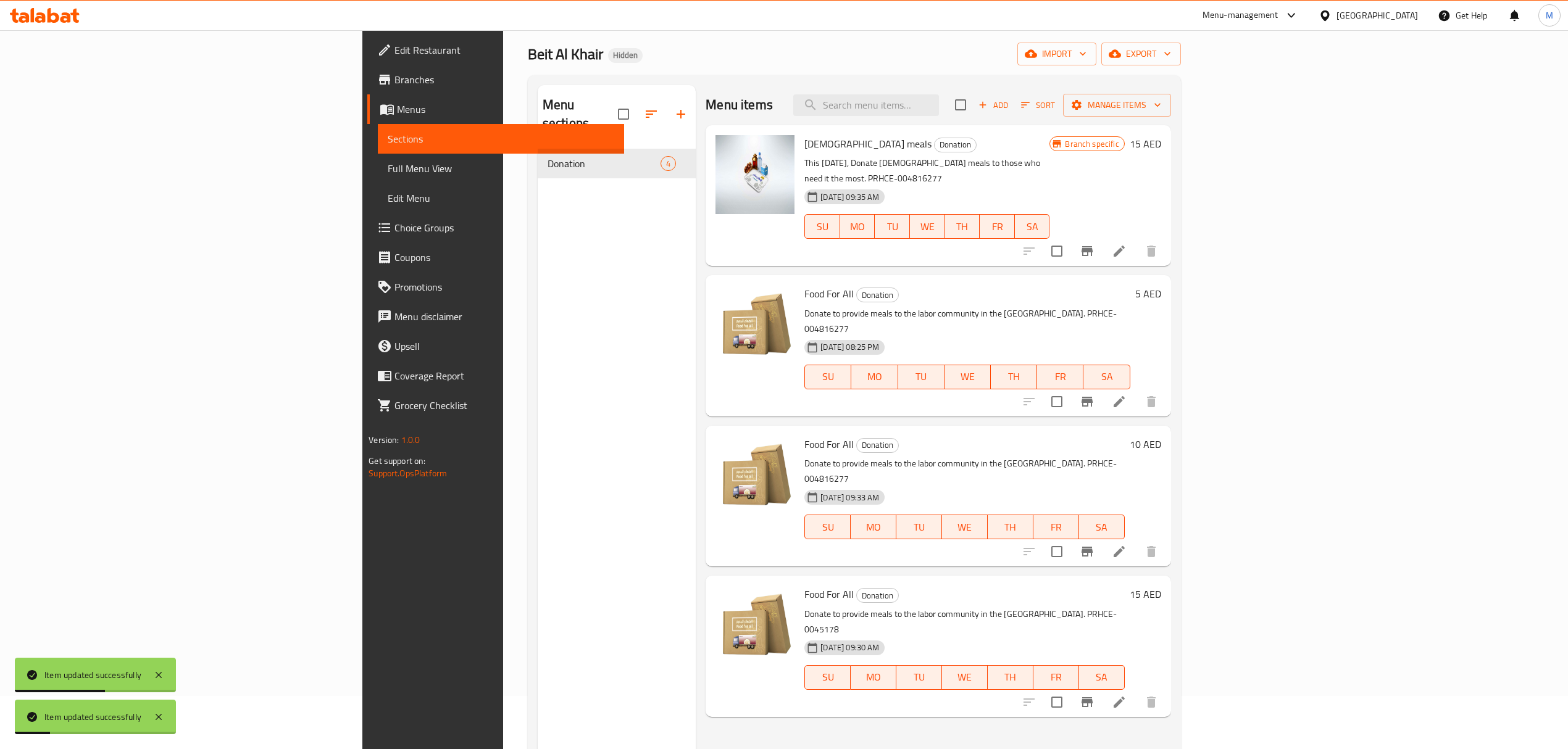
scroll to position [82, 0]
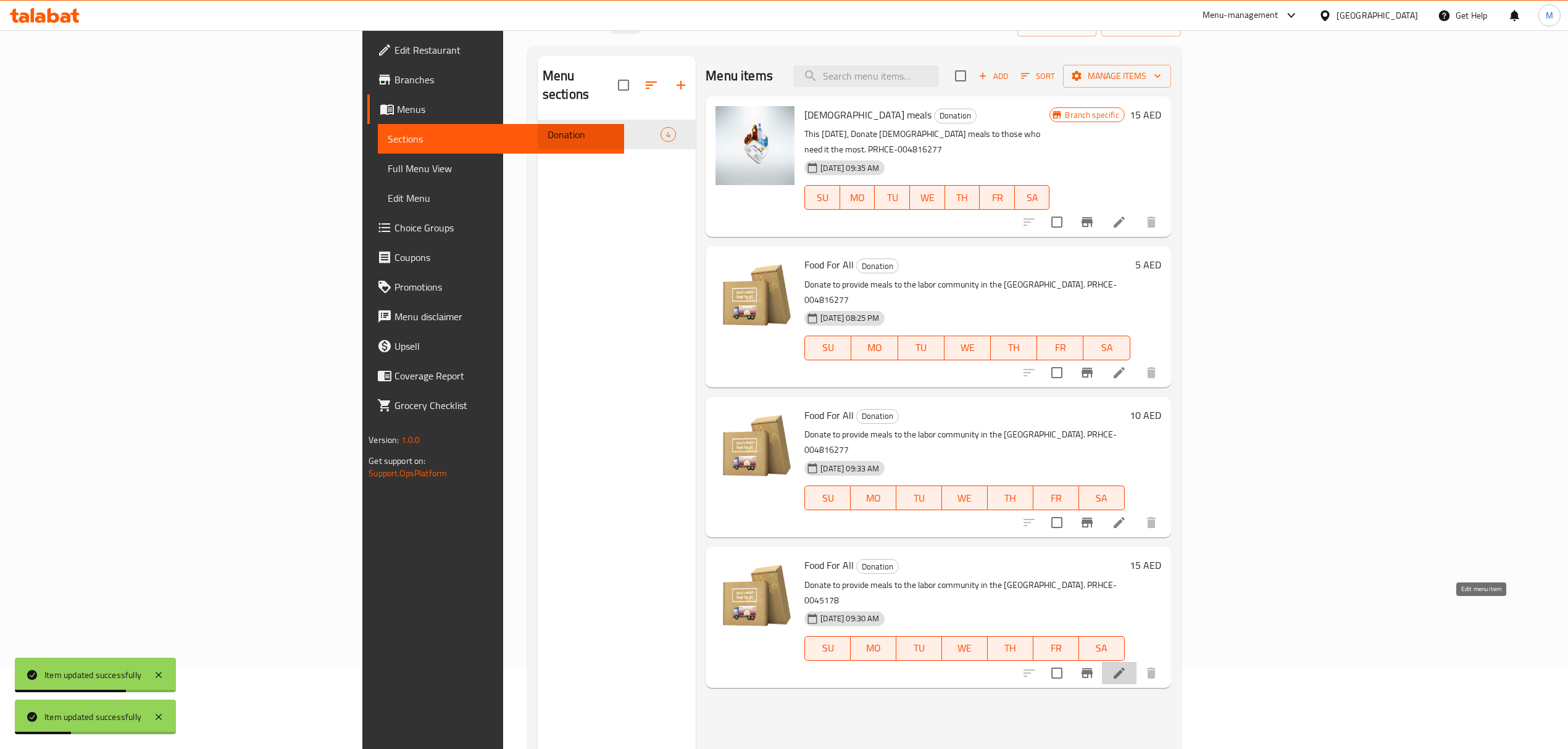
click at [1127, 666] on icon at bounding box center [1119, 674] width 15 height 15
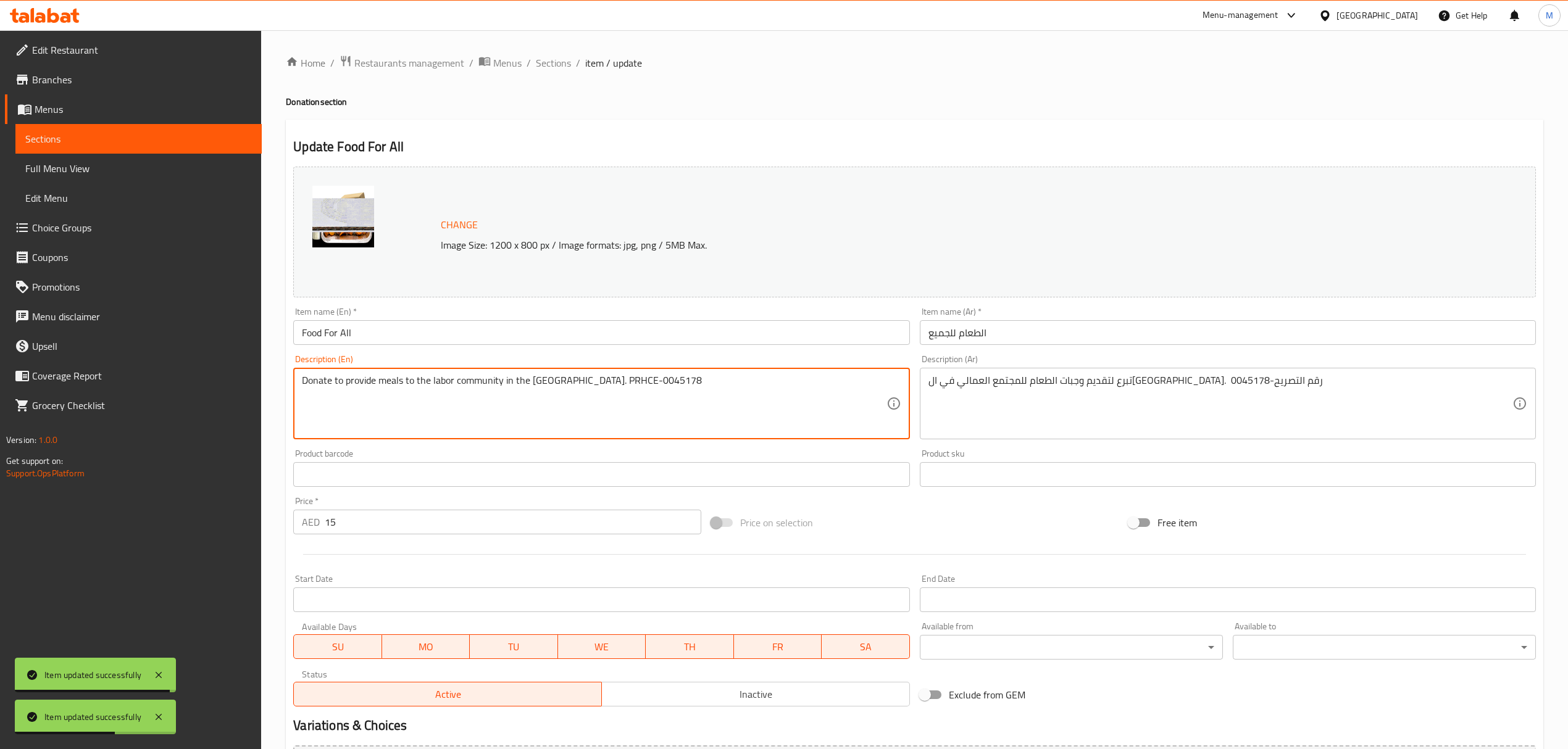
drag, startPoint x: 628, startPoint y: 380, endPoint x: 586, endPoint y: 380, distance: 42.0
paste textarea "816277"
type textarea "Donate to provide meals to the labor community in the [GEOGRAPHIC_DATA]. PRHCE-…"
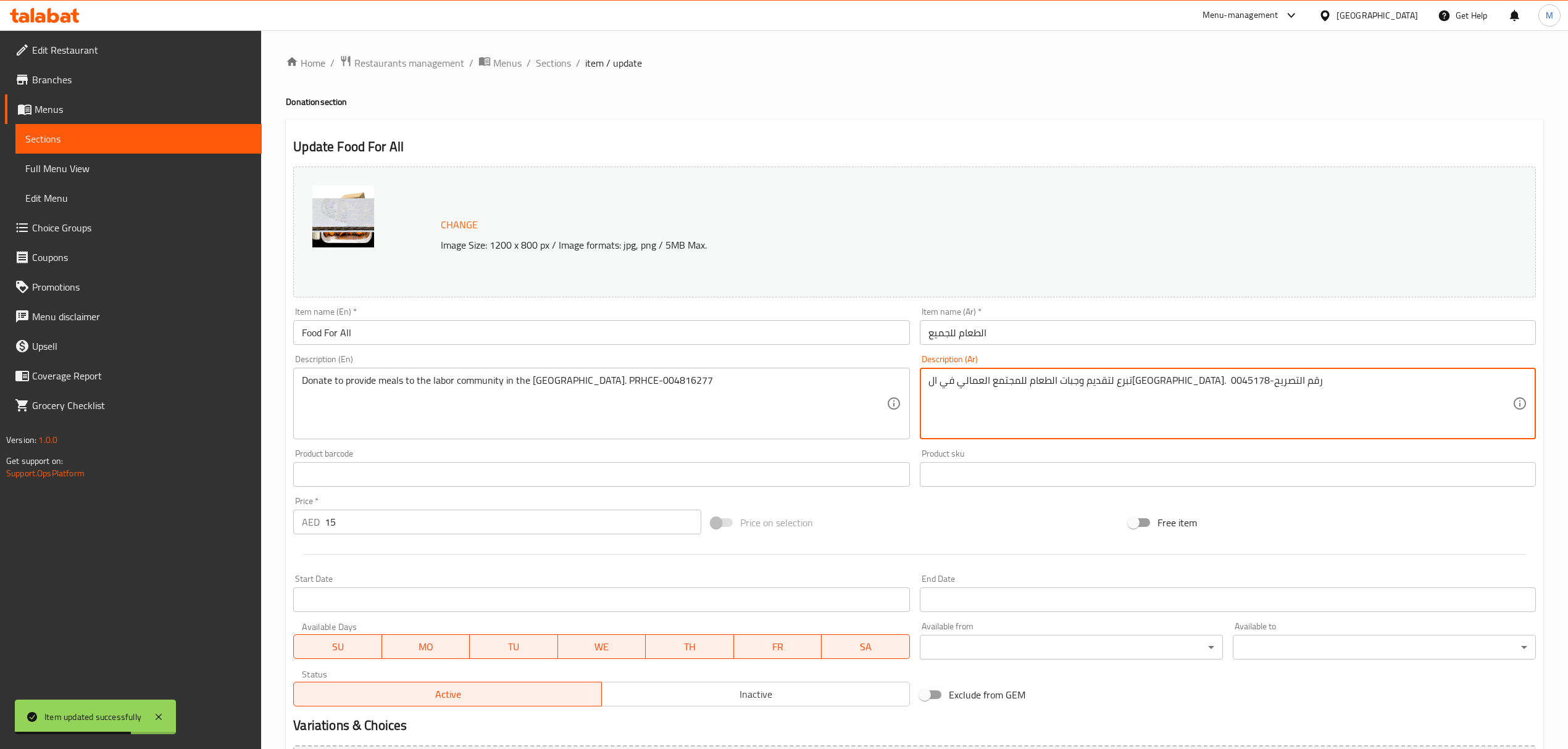
click at [946, 380] on textarea "تبرع لتقديم وجبات الطعام للمجتمع العمالي في ال[GEOGRAPHIC_DATA]. رقم التصريح-00…" at bounding box center [1221, 404] width 584 height 59
paste textarea "816277"
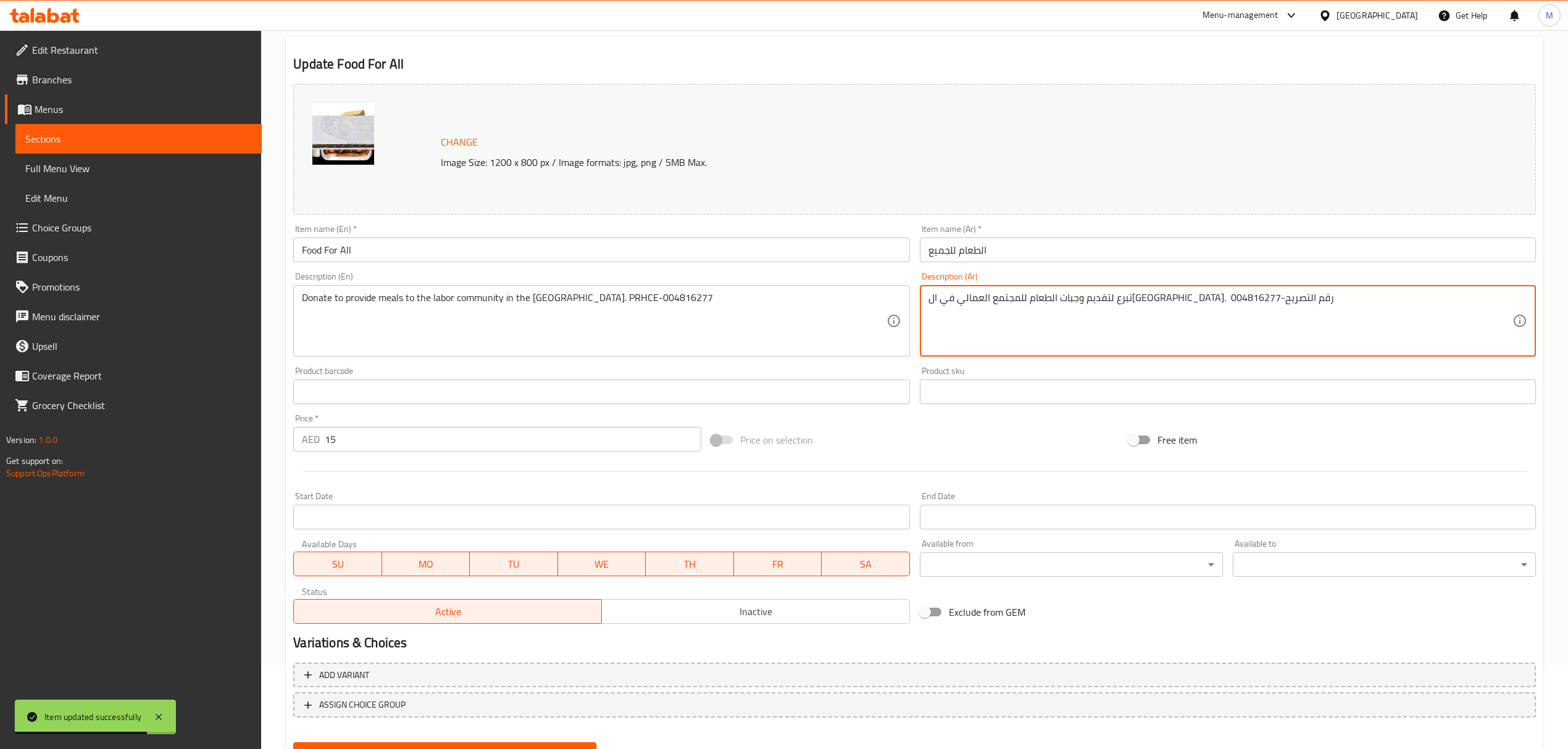
scroll to position [140, 0]
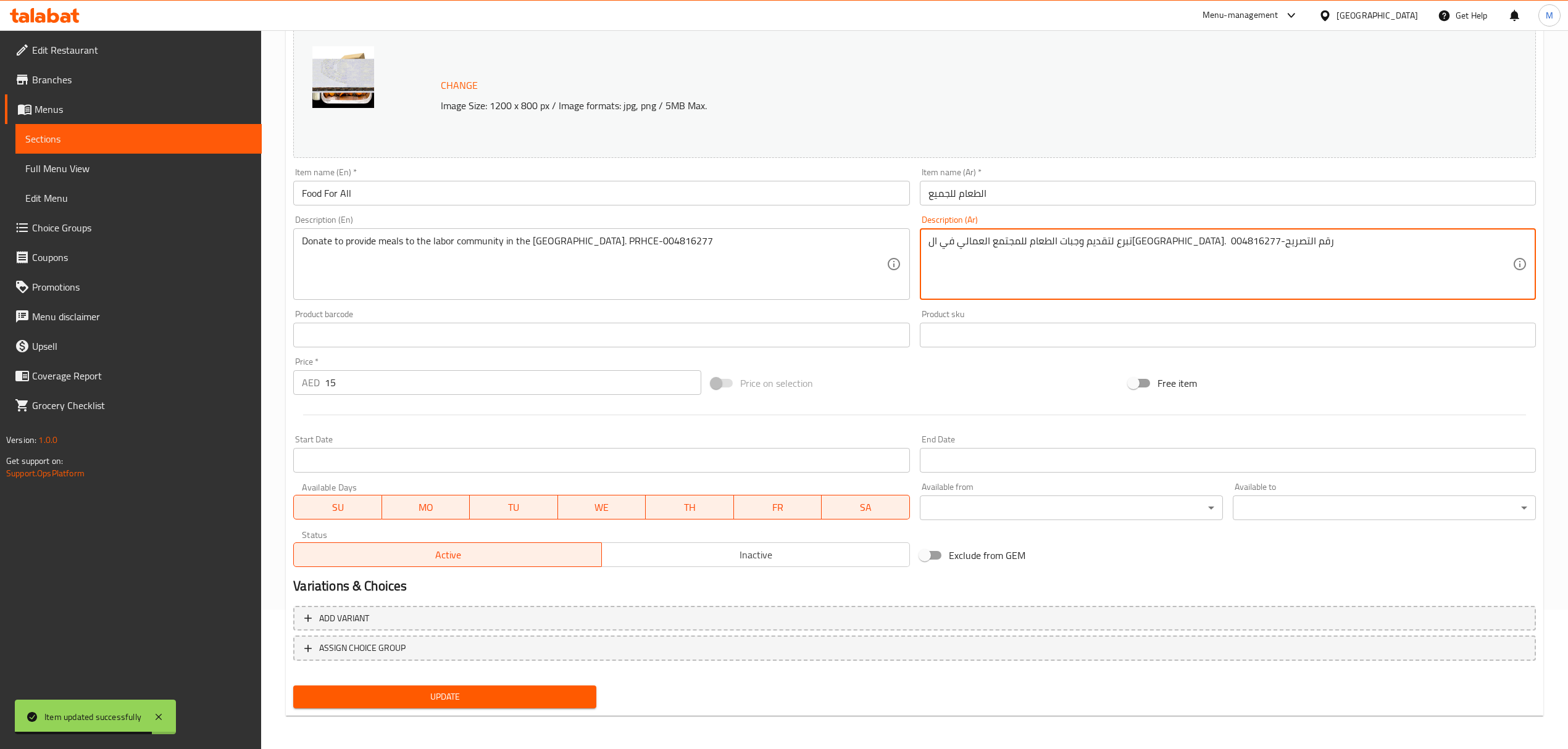
type textarea "تبرع لتقديم وجبات الطعام للمجتمع العمالي في ال[GEOGRAPHIC_DATA]. رقم التصريح-00…"
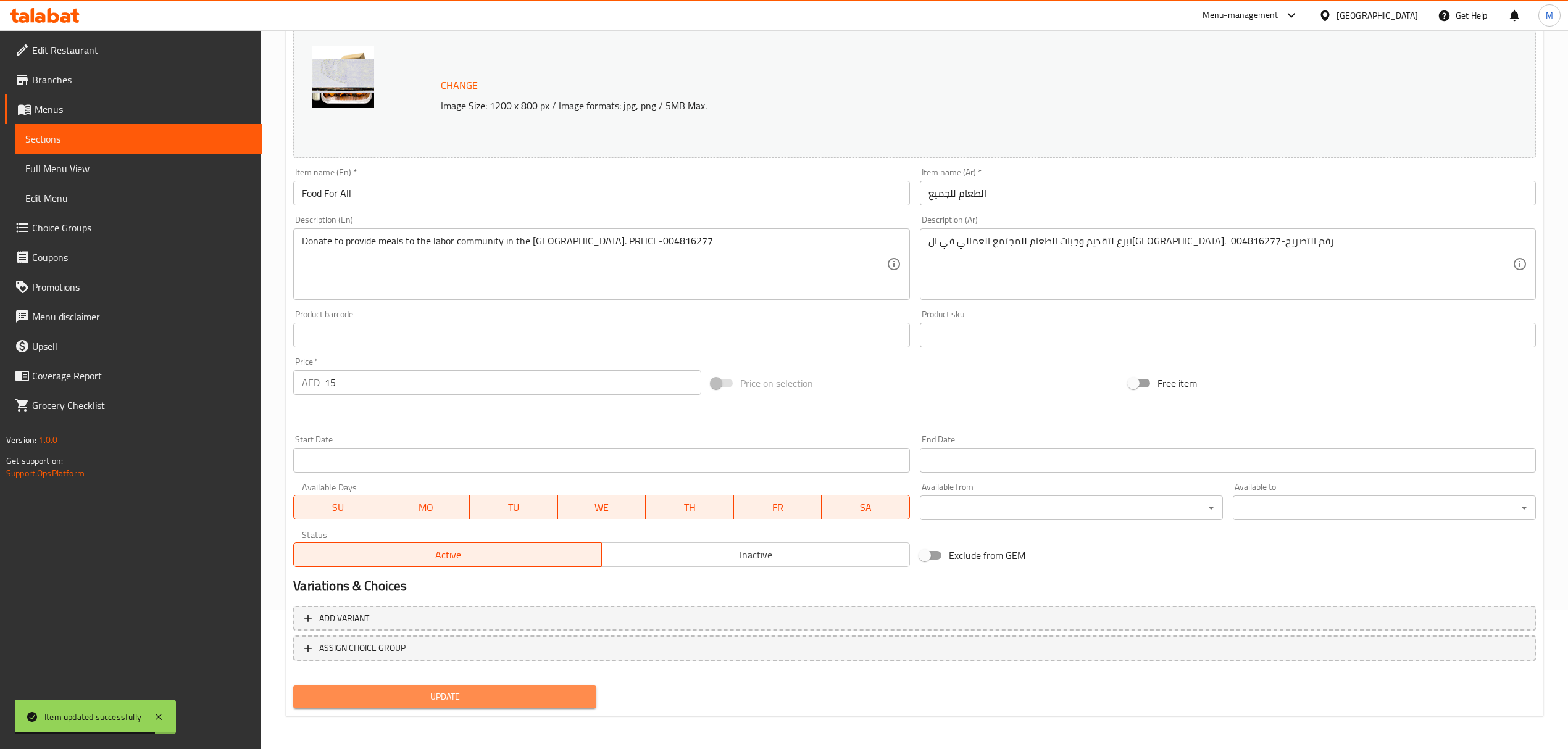
click at [450, 696] on span "Update" at bounding box center [445, 697] width 283 height 15
click at [485, 687] on button "Update" at bounding box center [445, 697] width 303 height 23
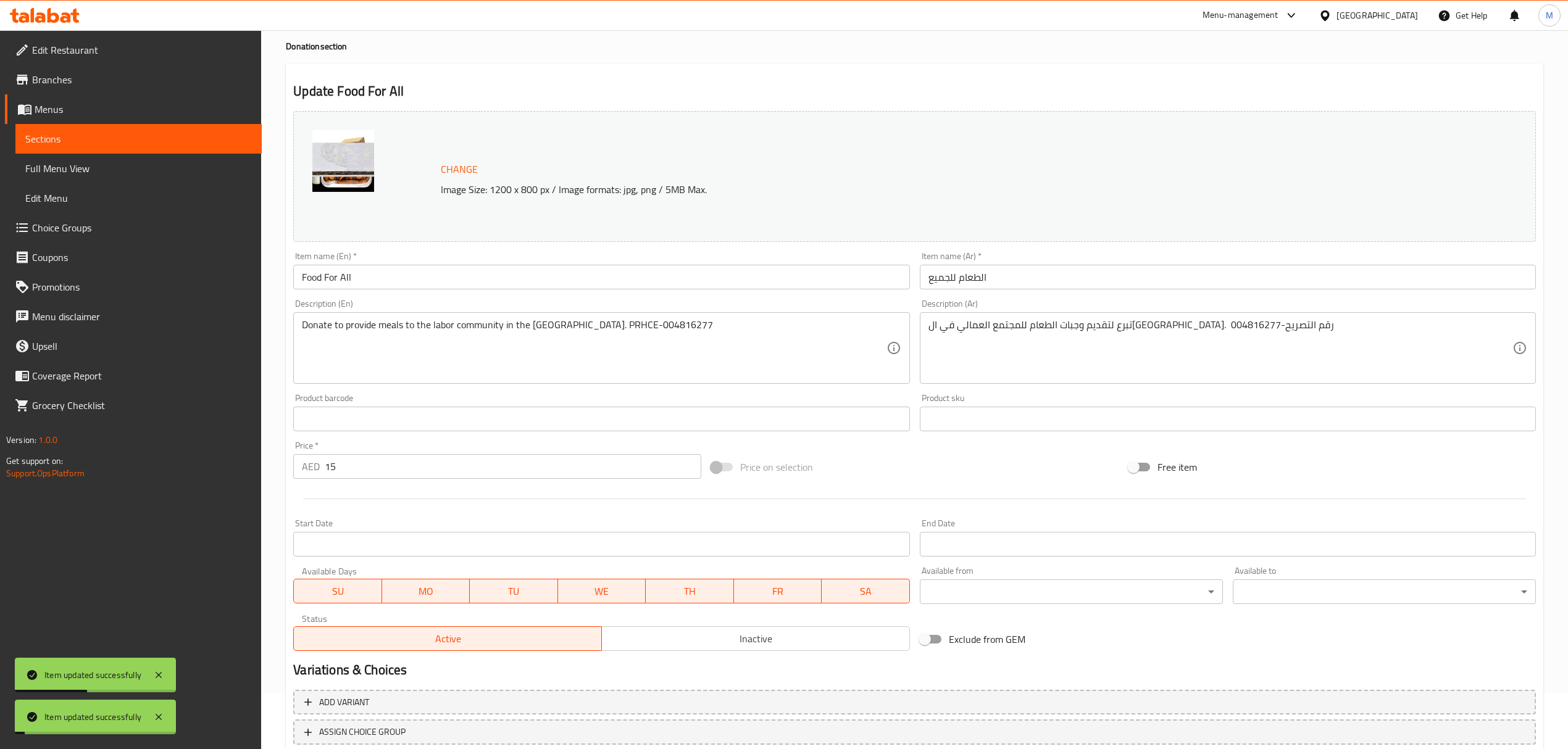
scroll to position [0, 0]
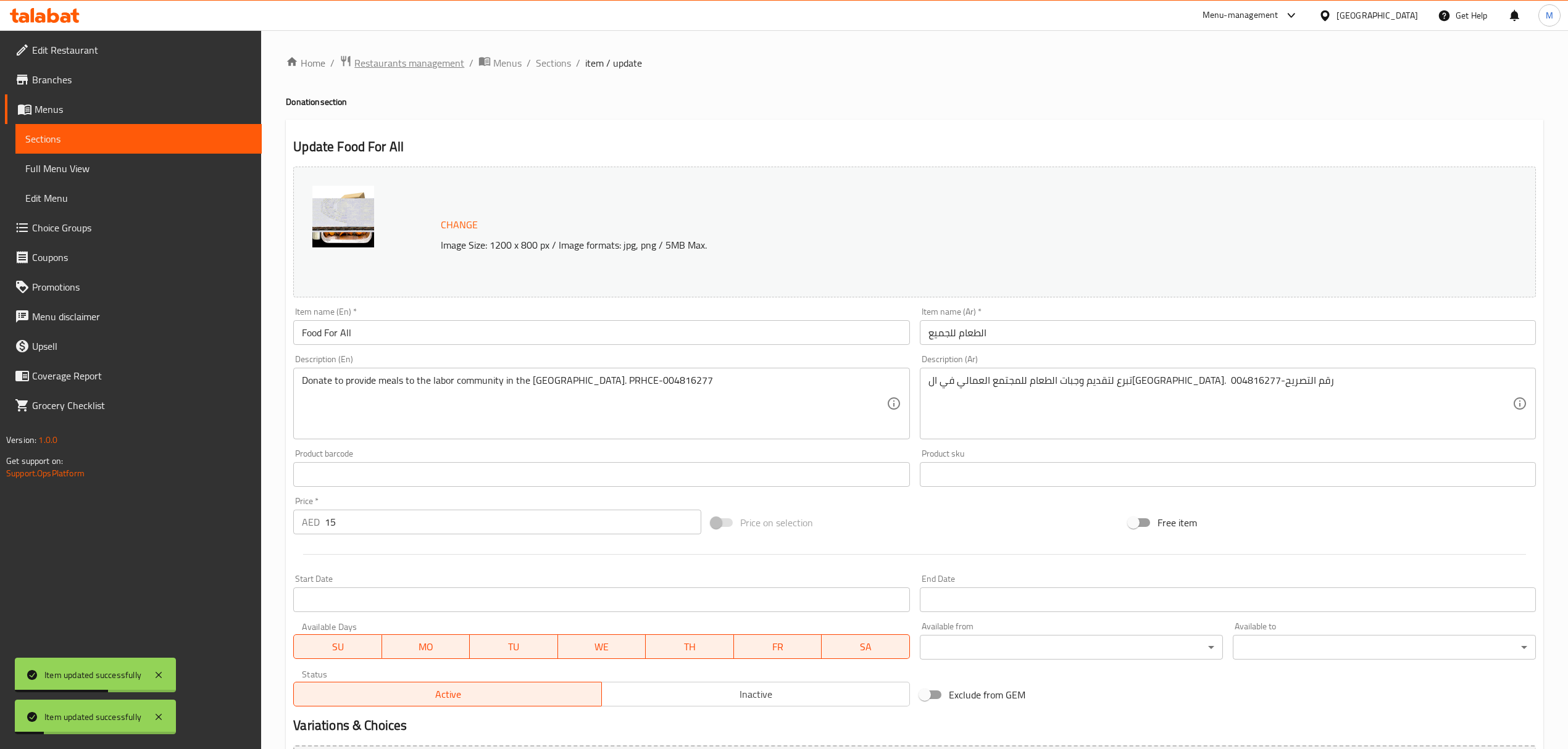
click at [426, 62] on span "Restaurants management" at bounding box center [409, 63] width 110 height 15
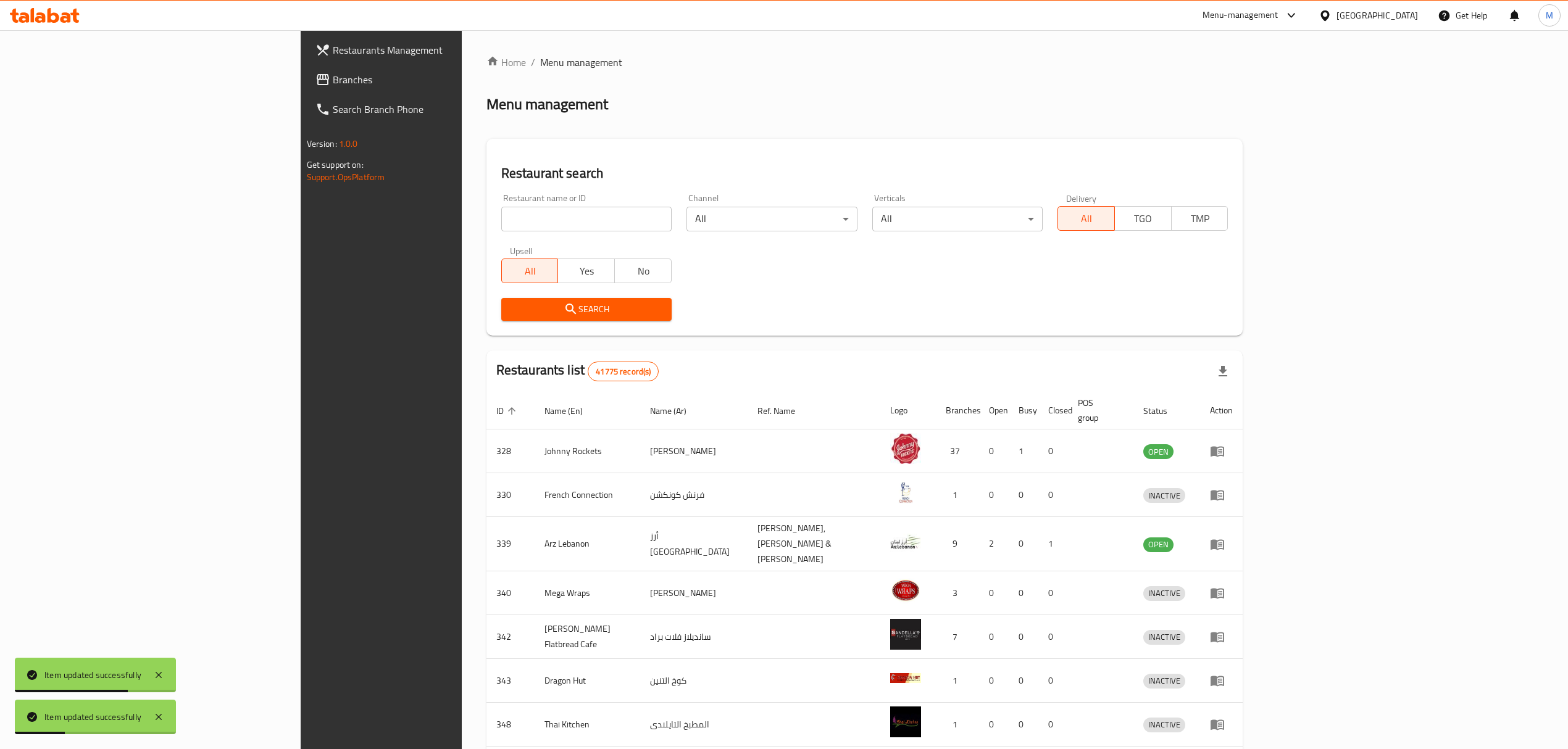
click at [428, 223] on div at bounding box center [784, 374] width 1568 height 749
click at [501, 223] on input "search" at bounding box center [586, 219] width 170 height 24
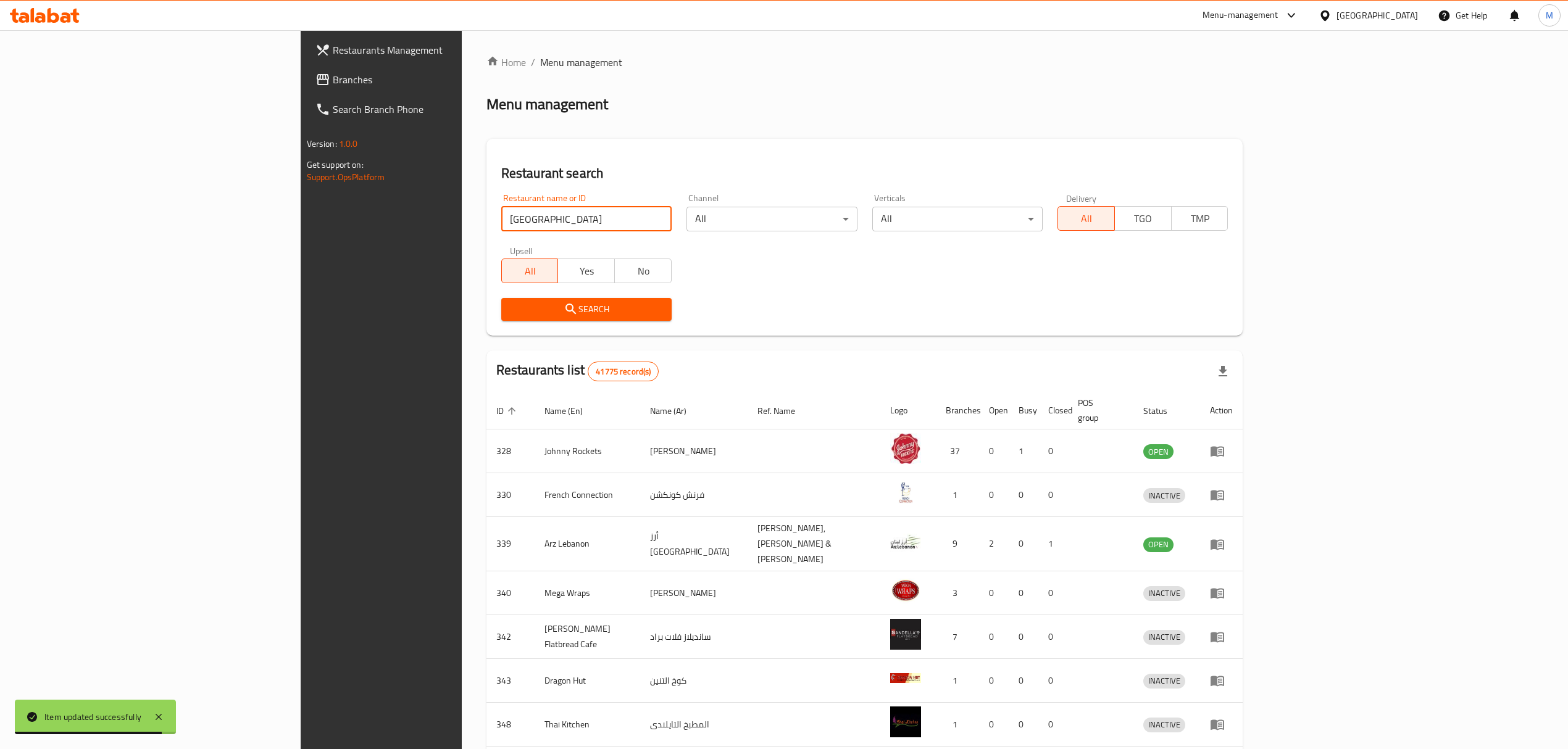
type input "[GEOGRAPHIC_DATA]"
click button "Search" at bounding box center [586, 310] width 170 height 23
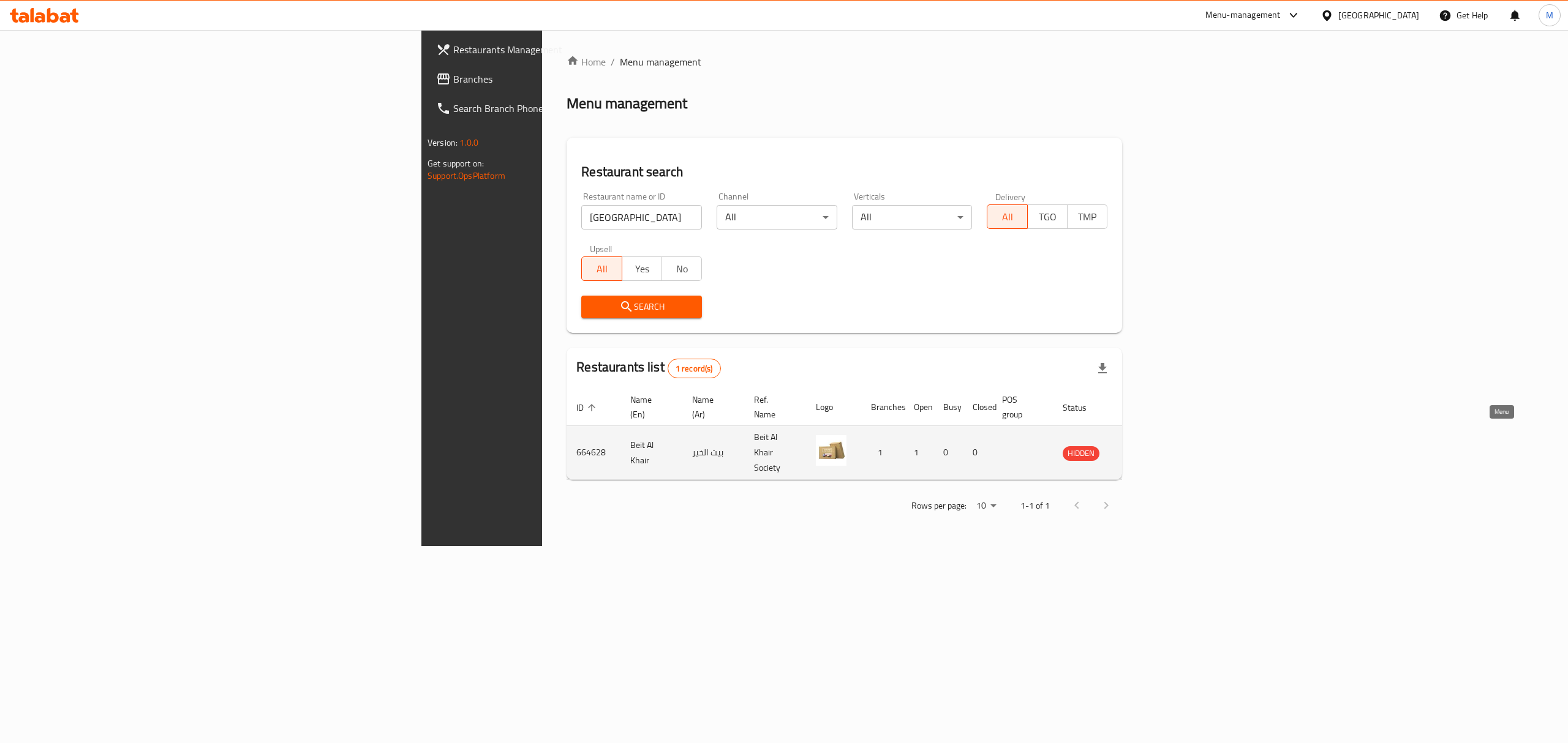
click at [1150, 446] on link "enhanced table" at bounding box center [1138, 453] width 23 height 14
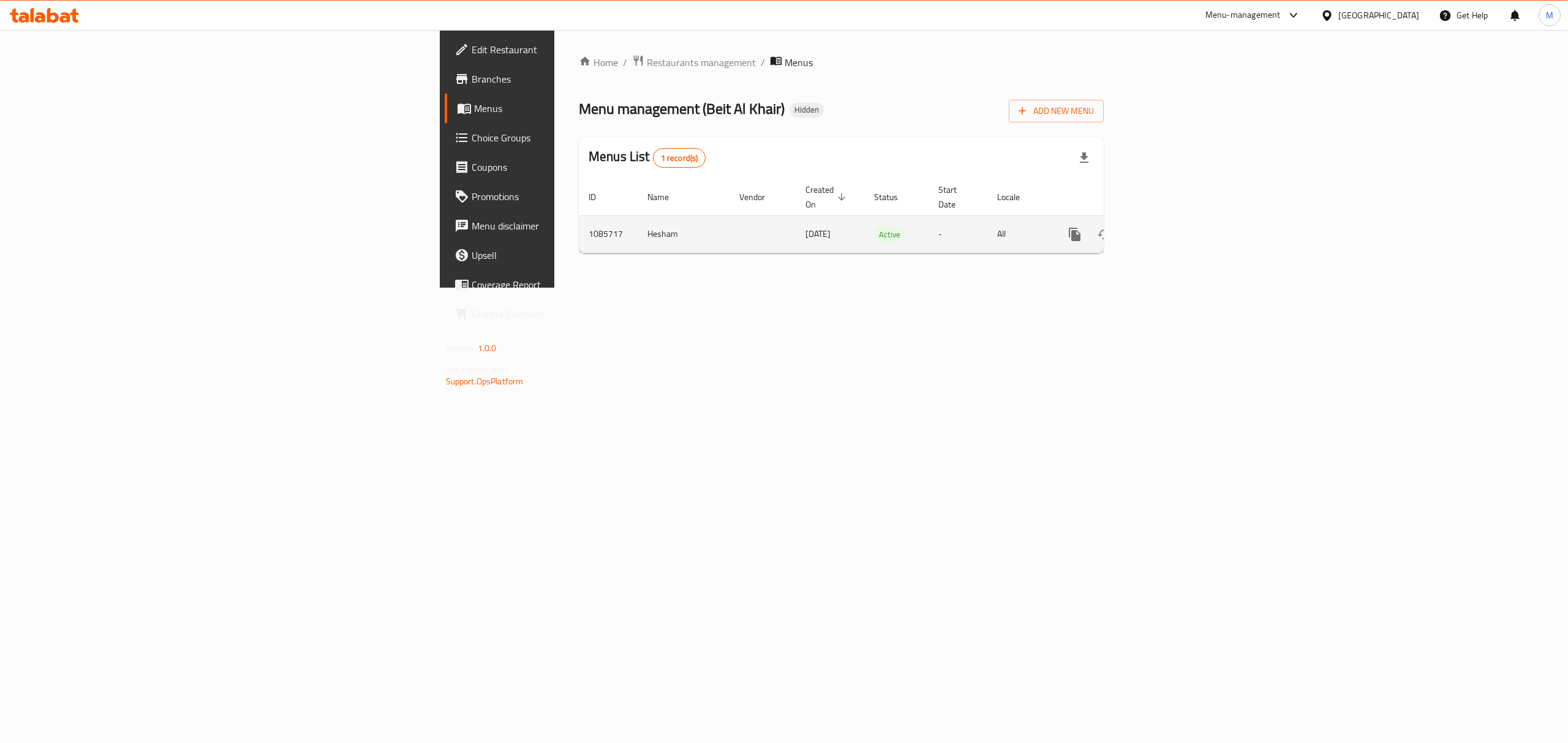
click at [1178, 220] on link "enhanced table" at bounding box center [1163, 234] width 30 height 30
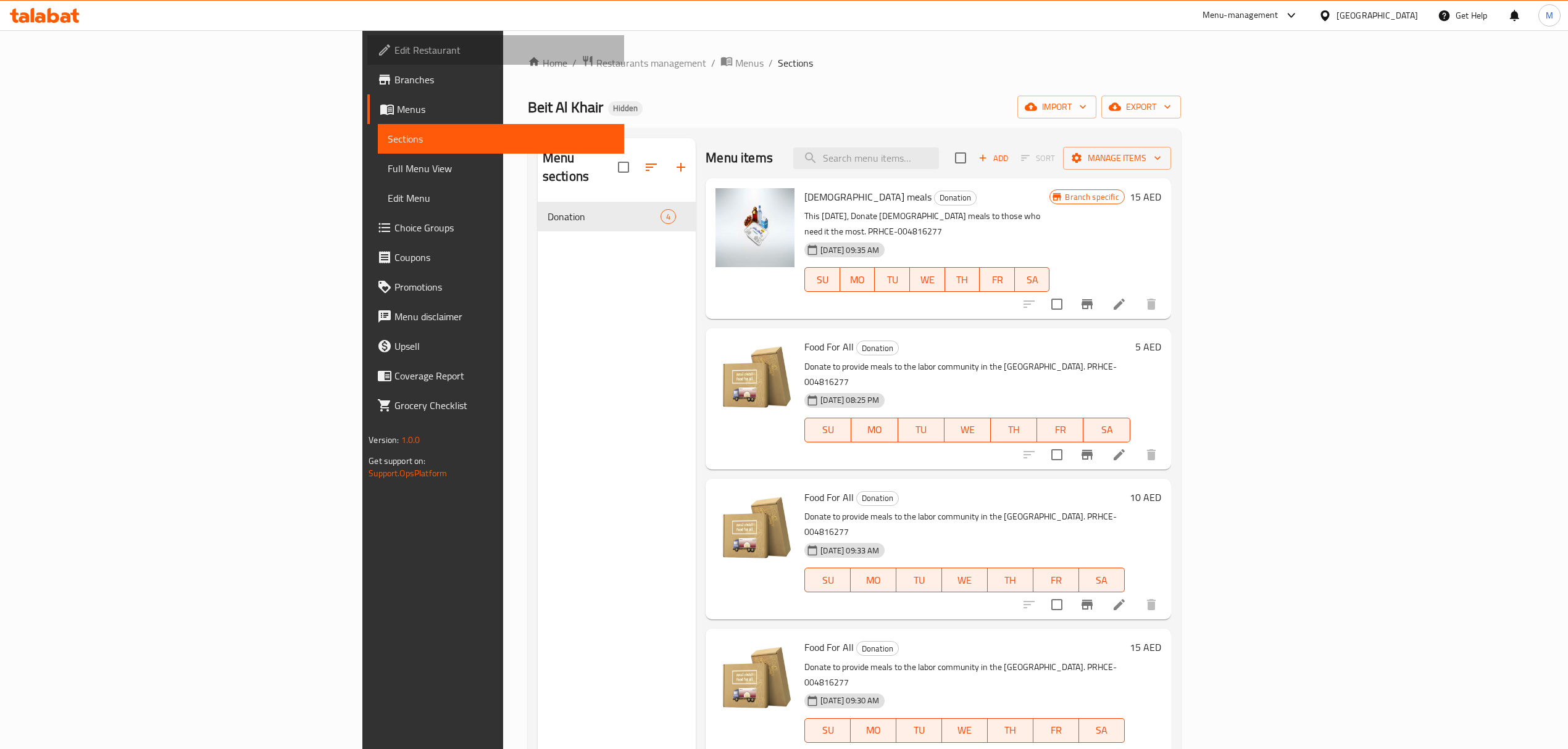
click at [394, 53] on span "Edit Restaurant" at bounding box center [504, 50] width 220 height 15
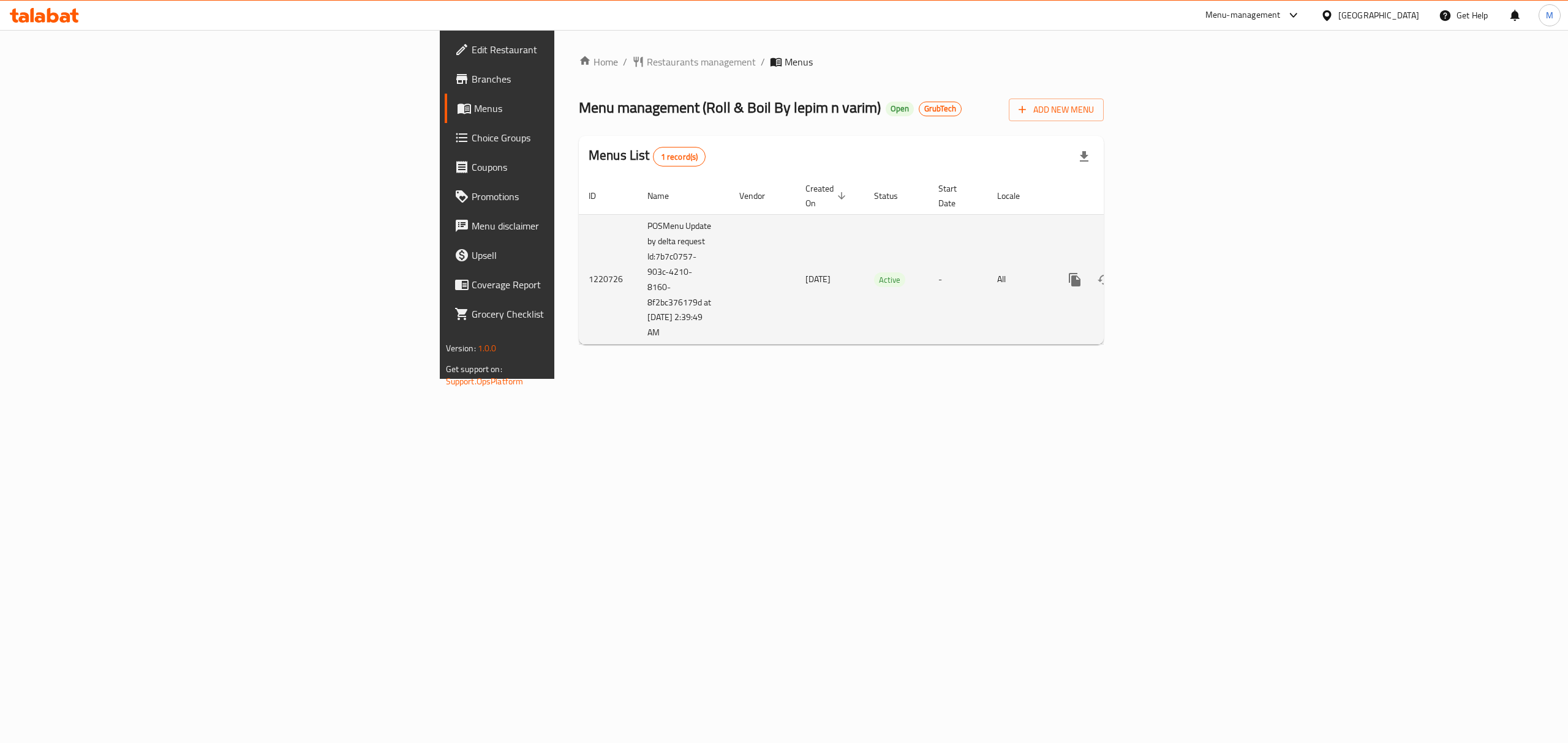
click at [1169, 274] on icon "enhanced table" at bounding box center [1163, 280] width 11 height 11
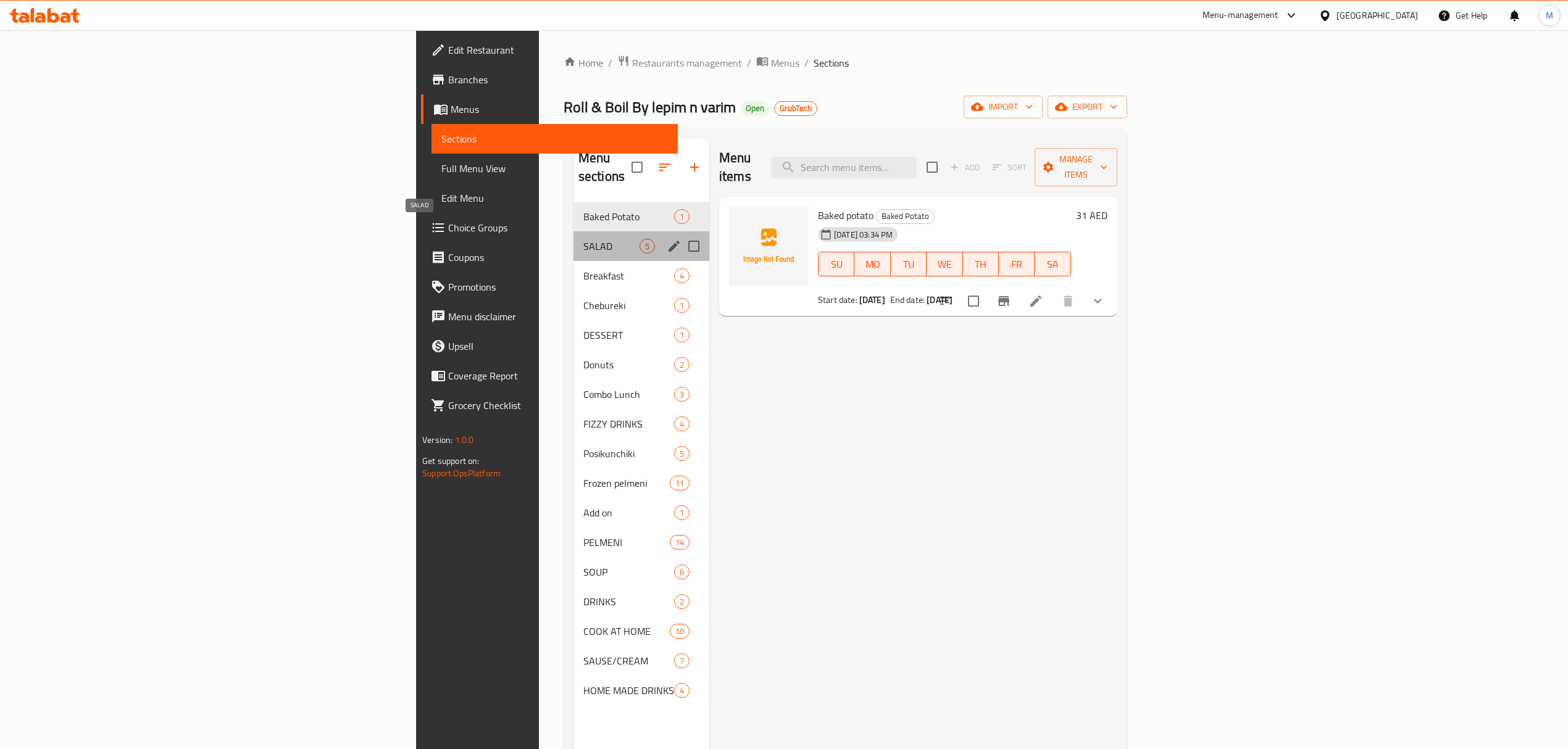
click at [584, 239] on span "SALAD" at bounding box center [612, 246] width 56 height 15
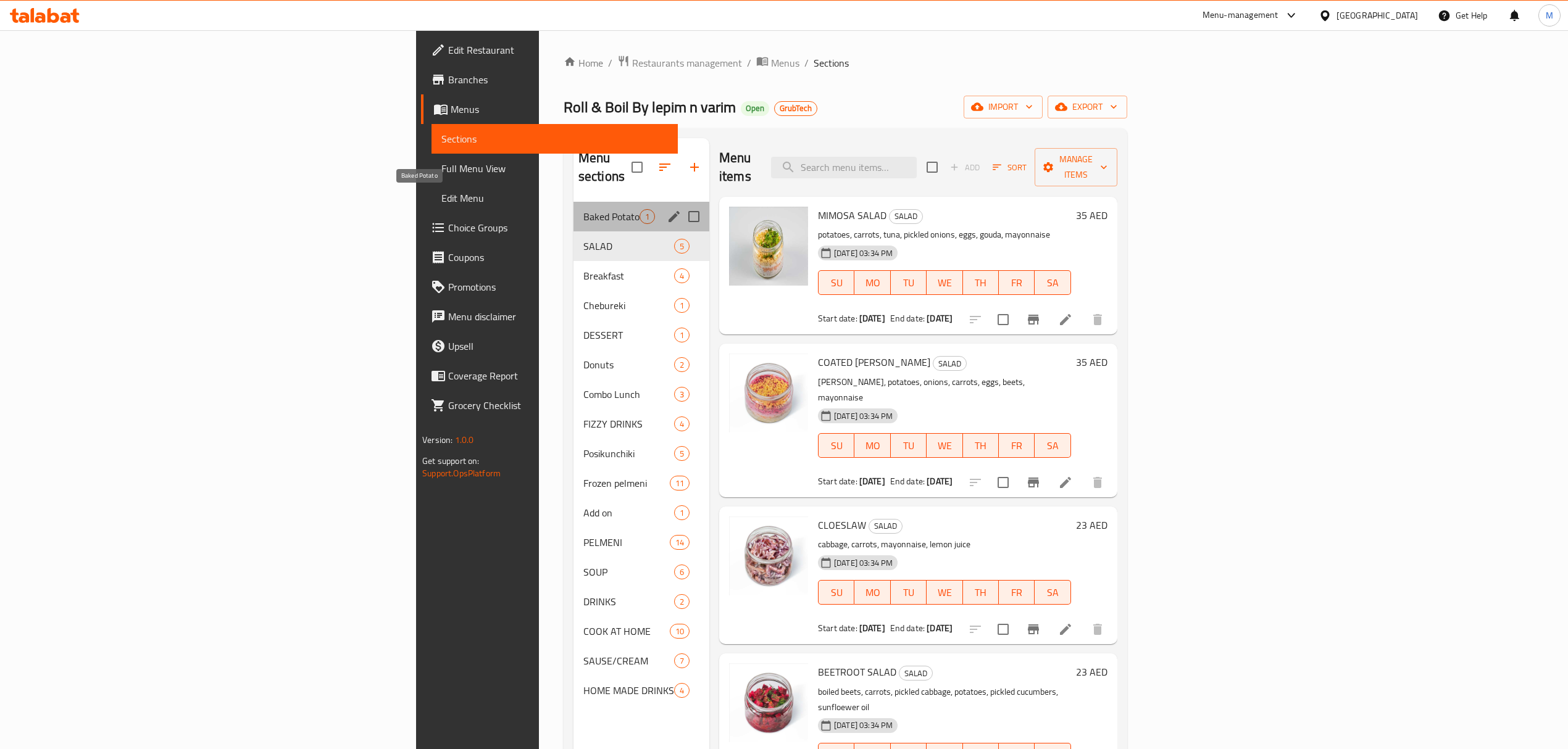
click at [584, 209] on span "Baked Potato" at bounding box center [612, 216] width 56 height 15
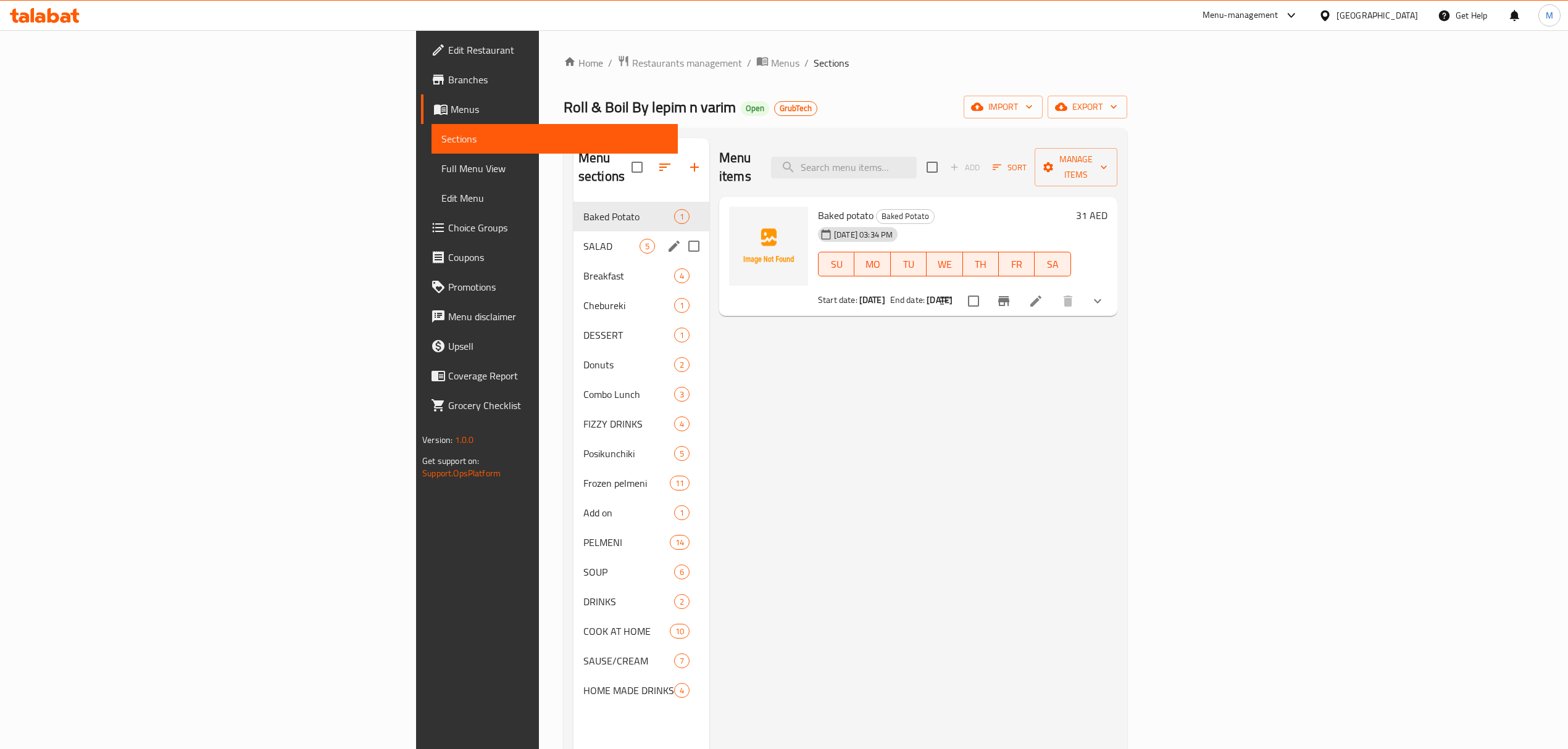
click at [584, 239] on span "SALAD" at bounding box center [612, 246] width 56 height 15
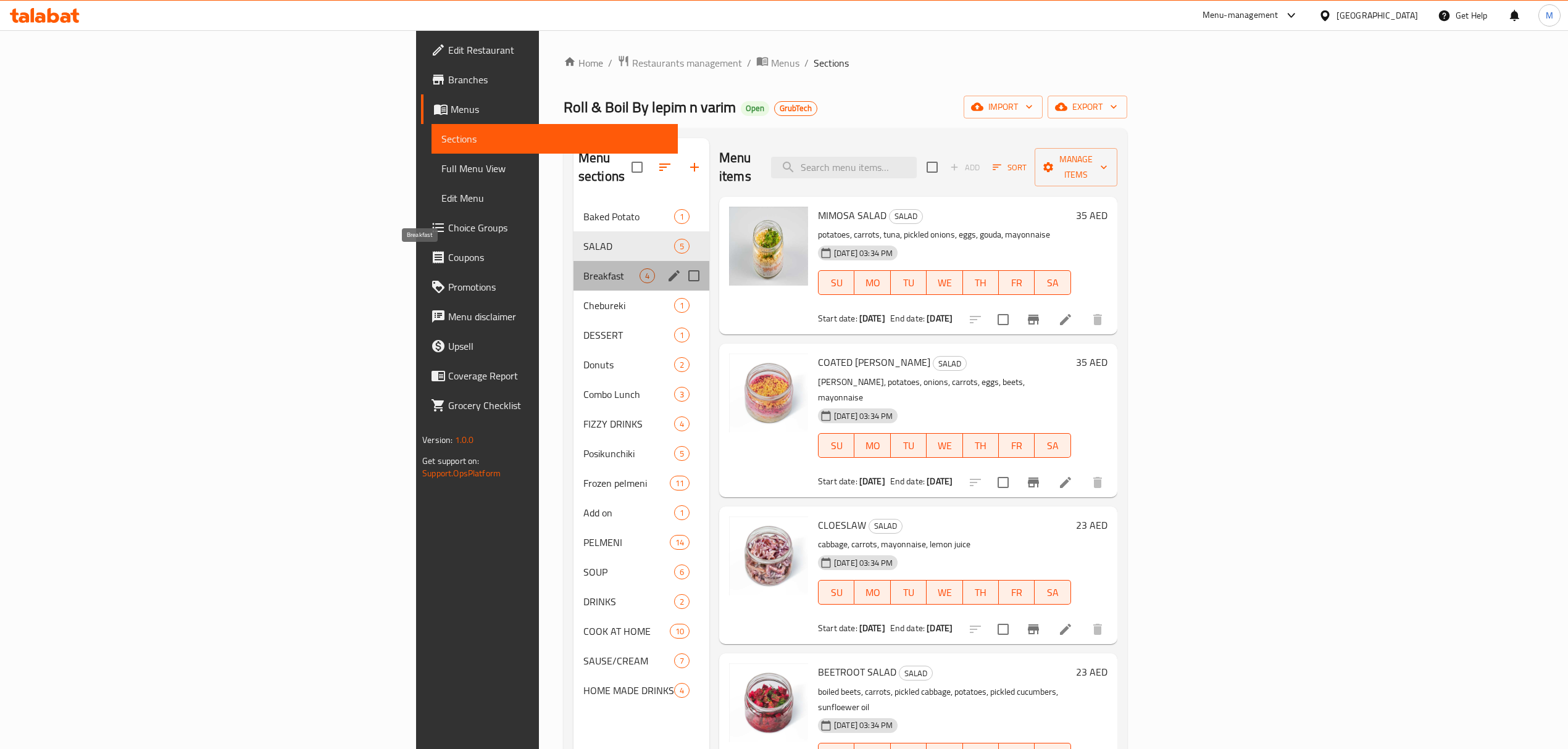
click at [584, 269] on span "Breakfast" at bounding box center [612, 276] width 56 height 15
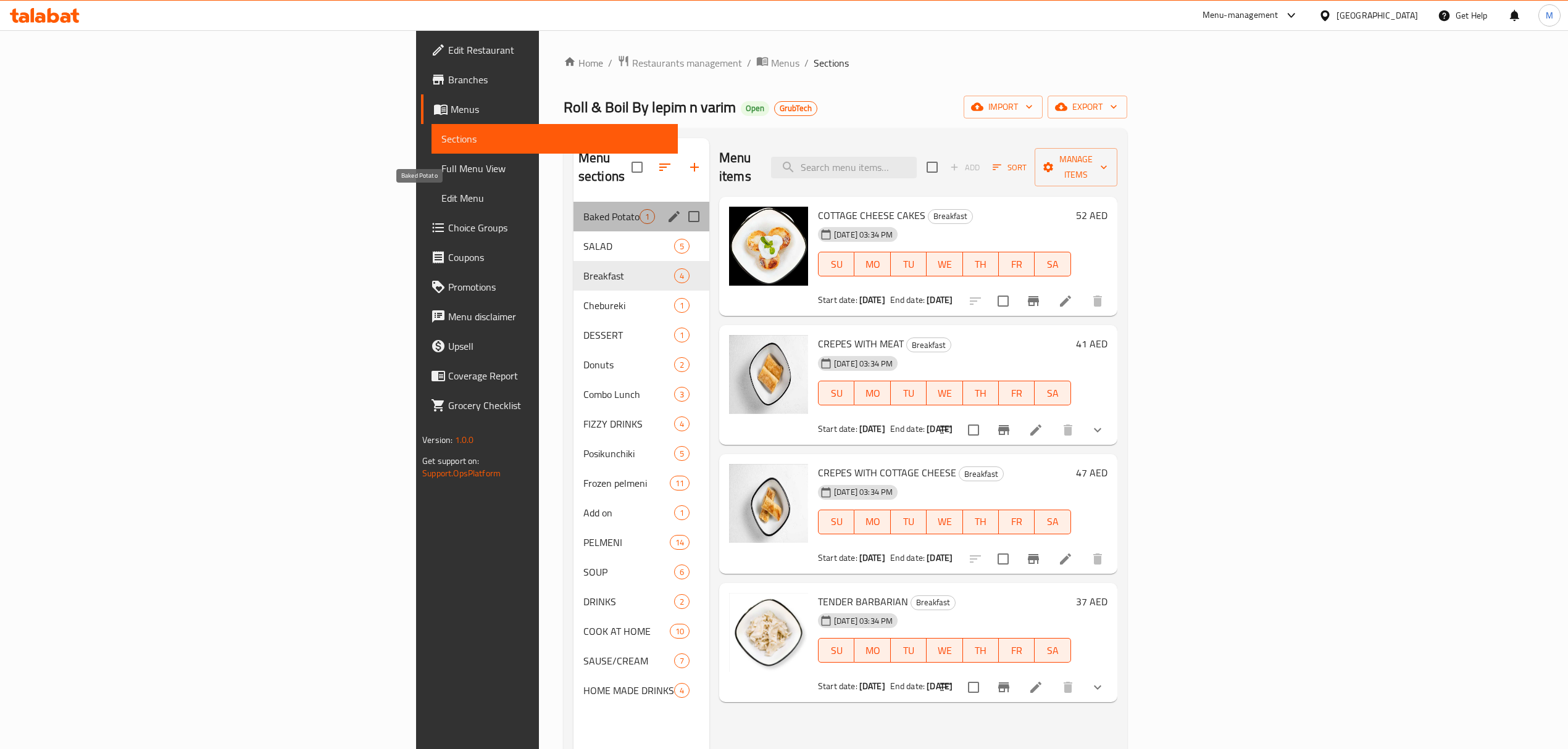
click at [584, 209] on span "Baked Potato" at bounding box center [612, 216] width 56 height 15
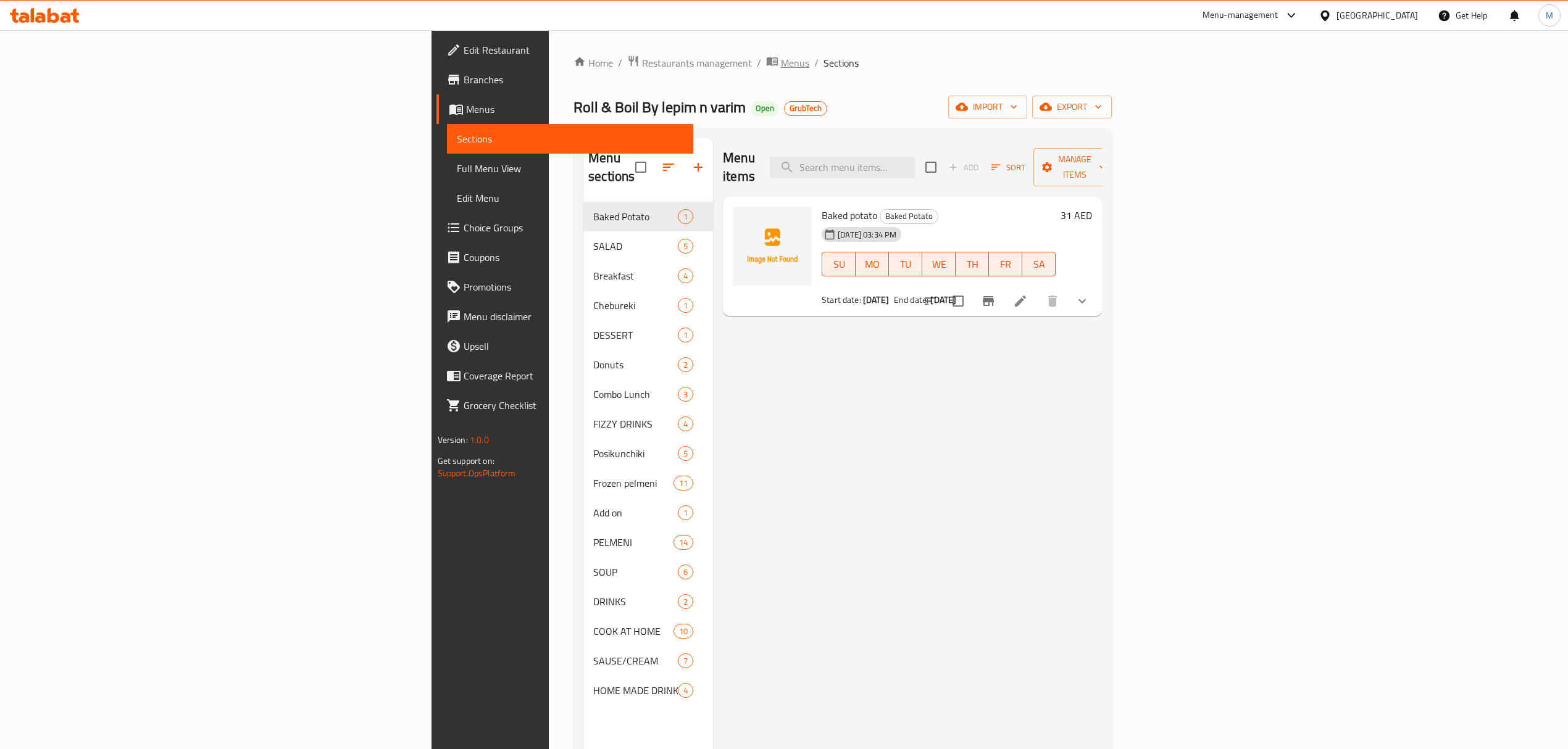
click at [781, 67] on span "Menus" at bounding box center [795, 63] width 28 height 15
